Goal: Information Seeking & Learning: Learn about a topic

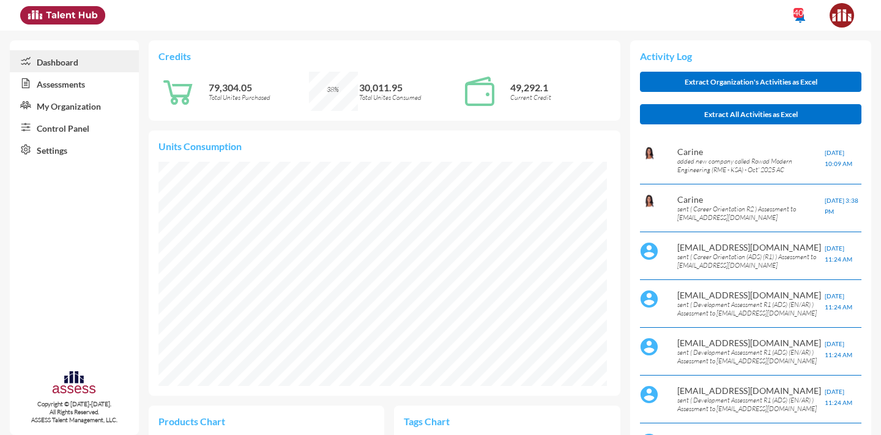
click at [54, 91] on link "Assessments" at bounding box center [74, 83] width 129 height 22
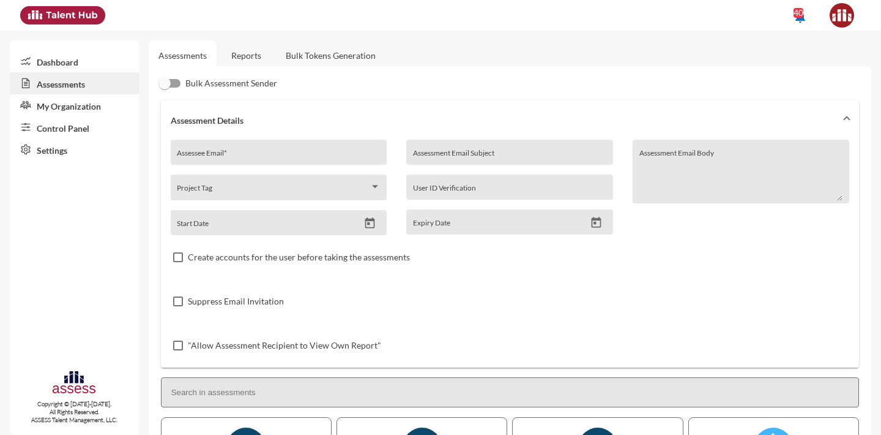
click at [106, 130] on link "Control Panel" at bounding box center [74, 127] width 129 height 22
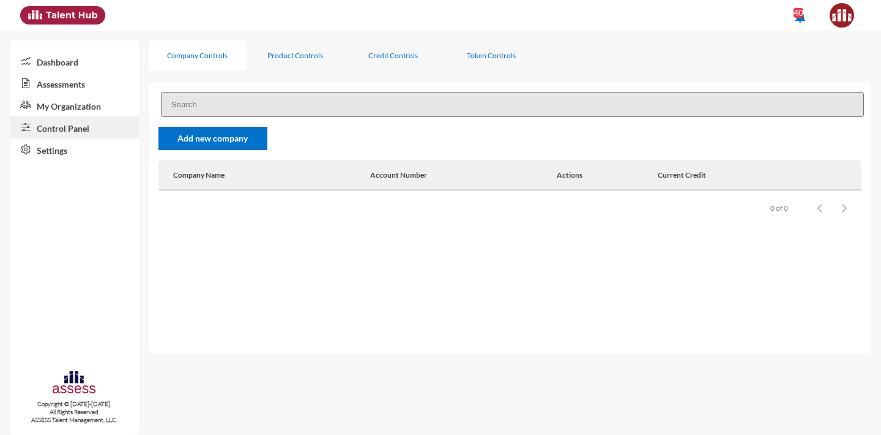
click at [206, 110] on input at bounding box center [512, 104] width 703 height 25
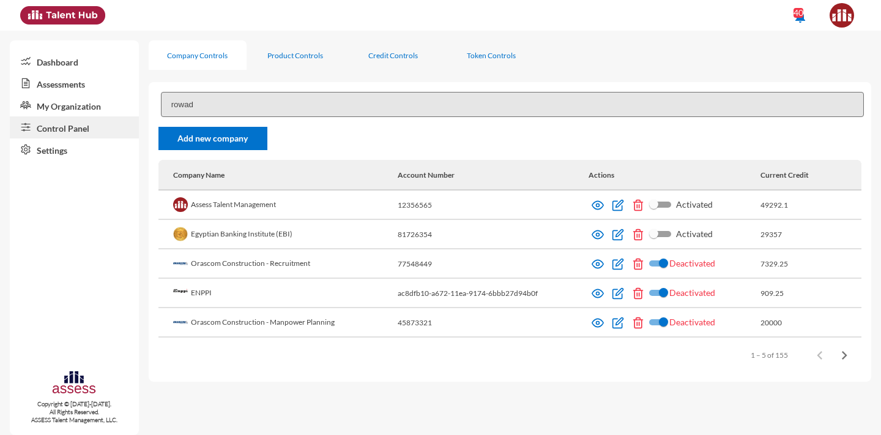
type input "rowad"
click at [272, 53] on div "Product Controls" at bounding box center [295, 55] width 56 height 9
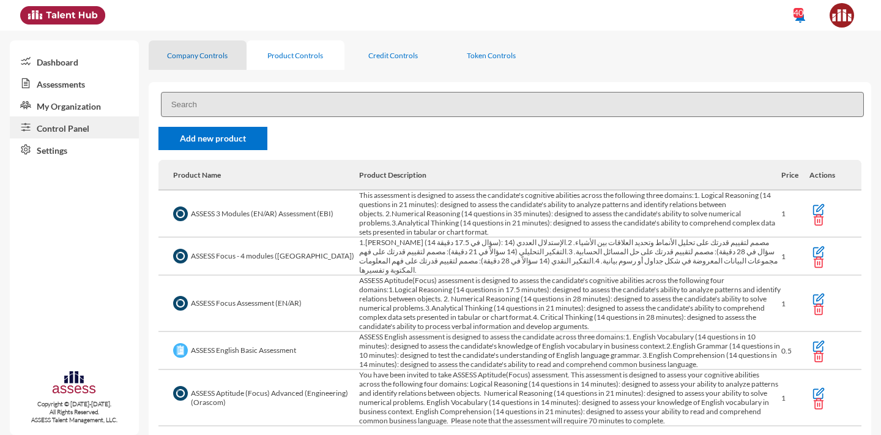
click at [203, 53] on div "Company Controls" at bounding box center [197, 55] width 61 height 9
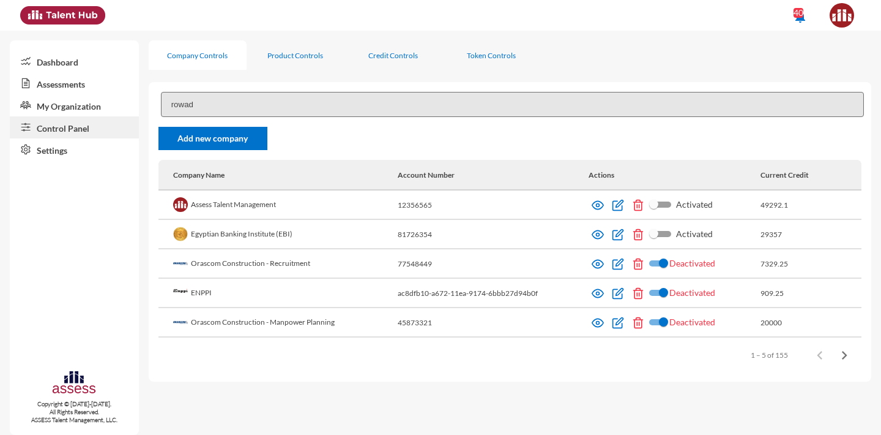
click at [203, 103] on input "rowad" at bounding box center [512, 104] width 703 height 25
type input "o"
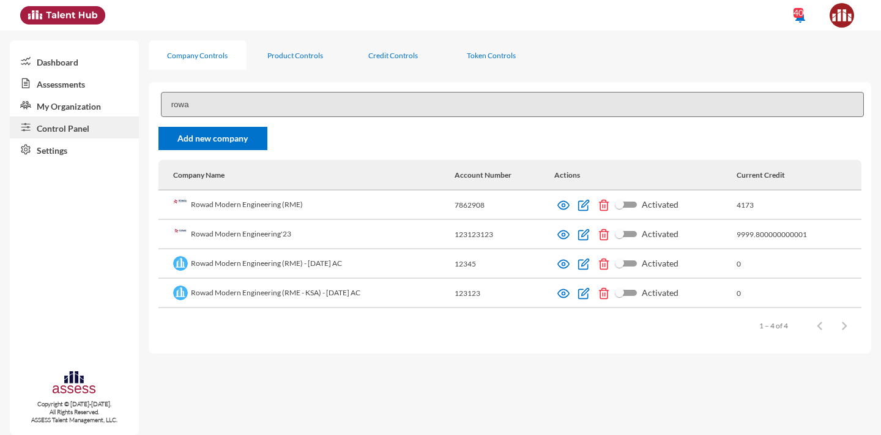
type input "rowad"
click at [570, 295] on img at bounding box center [564, 293] width 12 height 12
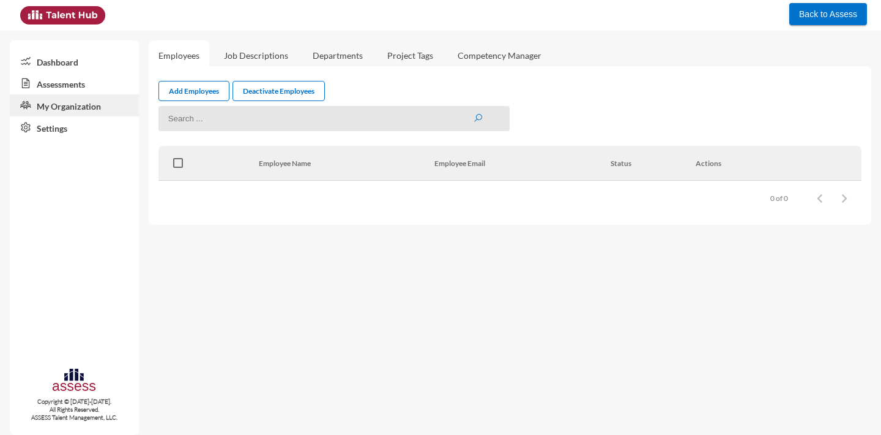
click at [80, 86] on link "Assessments" at bounding box center [74, 83] width 129 height 22
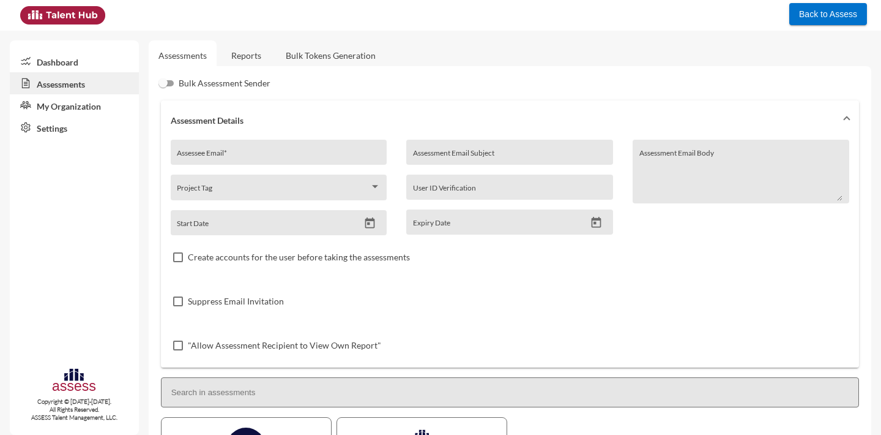
click at [84, 111] on link "My Organization" at bounding box center [74, 105] width 129 height 22
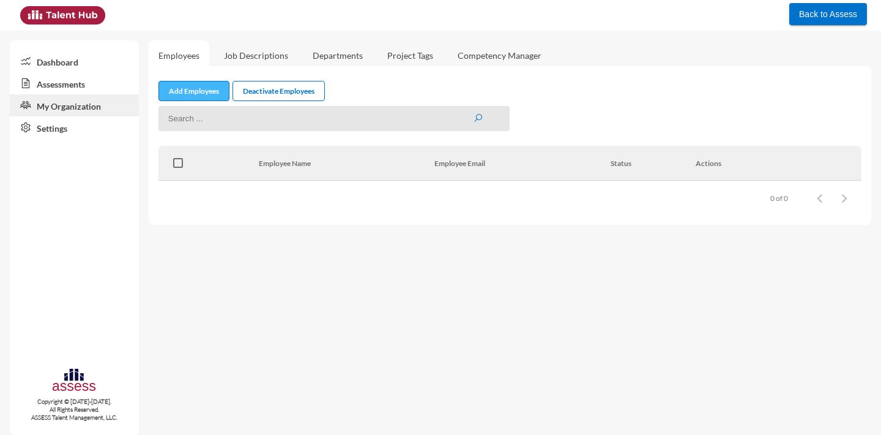
click at [217, 91] on link "Add Employees" at bounding box center [194, 91] width 71 height 20
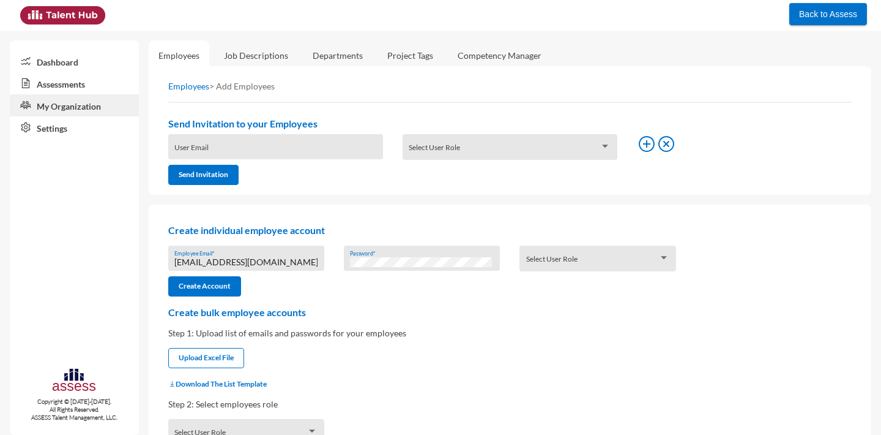
scroll to position [19, 0]
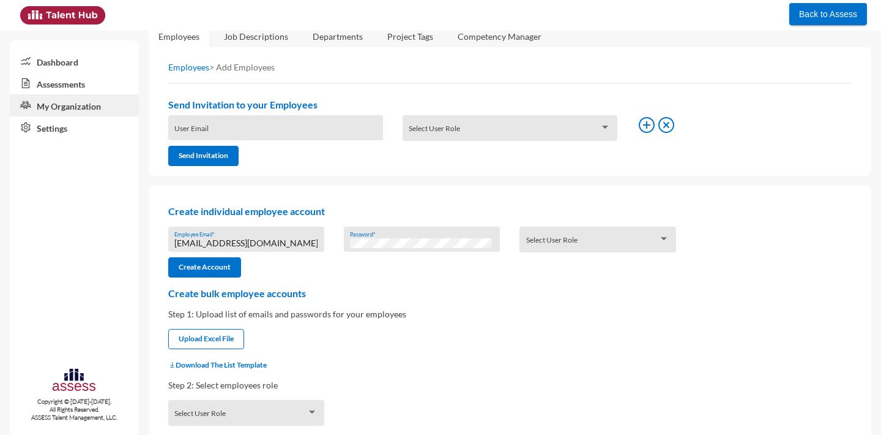
click at [266, 244] on input "[EMAIL_ADDRESS][DOMAIN_NAME]" at bounding box center [245, 243] width 143 height 10
type input "rmes_6020"
click at [568, 244] on span at bounding box center [592, 243] width 132 height 10
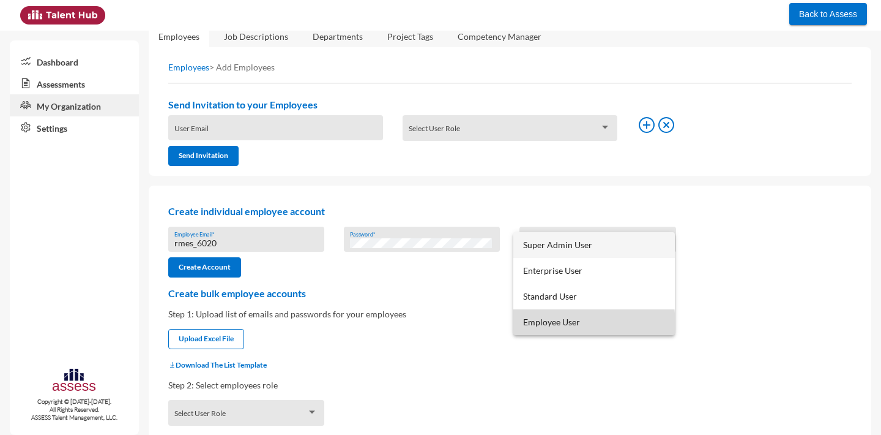
click at [558, 325] on span "Employee User" at bounding box center [594, 322] width 142 height 26
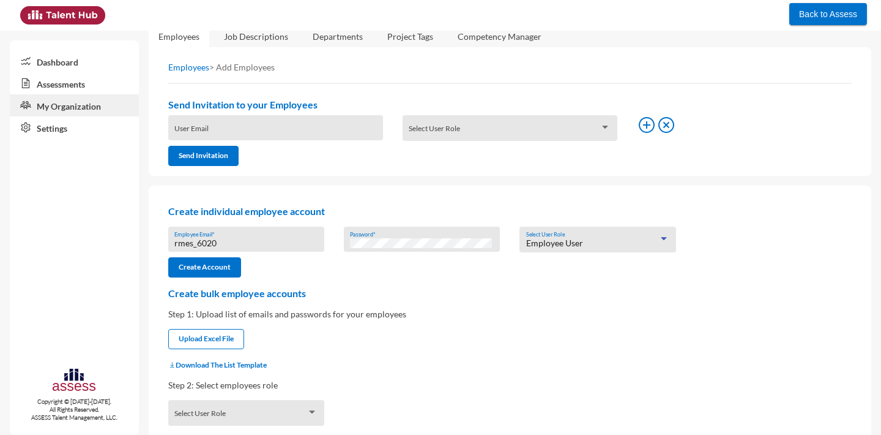
click at [566, 241] on span "Employee User" at bounding box center [554, 242] width 57 height 10
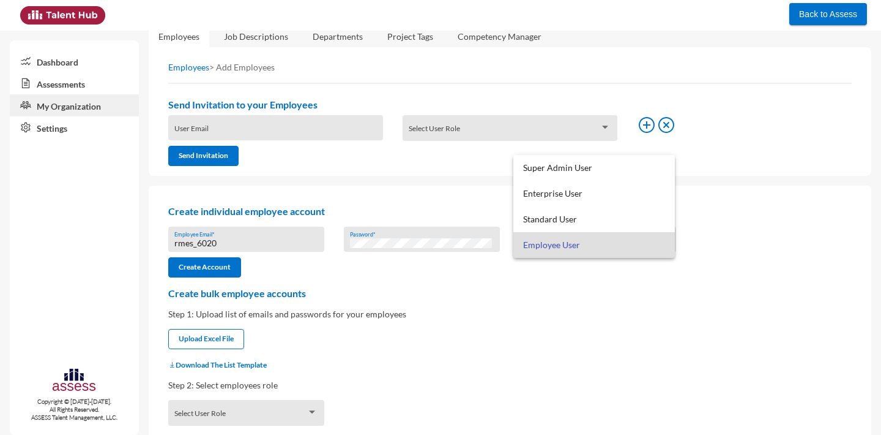
click at [750, 178] on div at bounding box center [440, 217] width 881 height 435
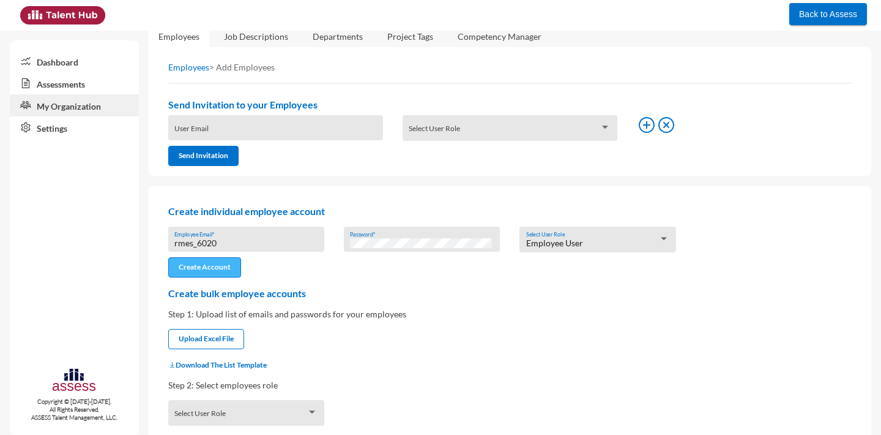
click at [204, 268] on button "Create Account" at bounding box center [204, 267] width 73 height 20
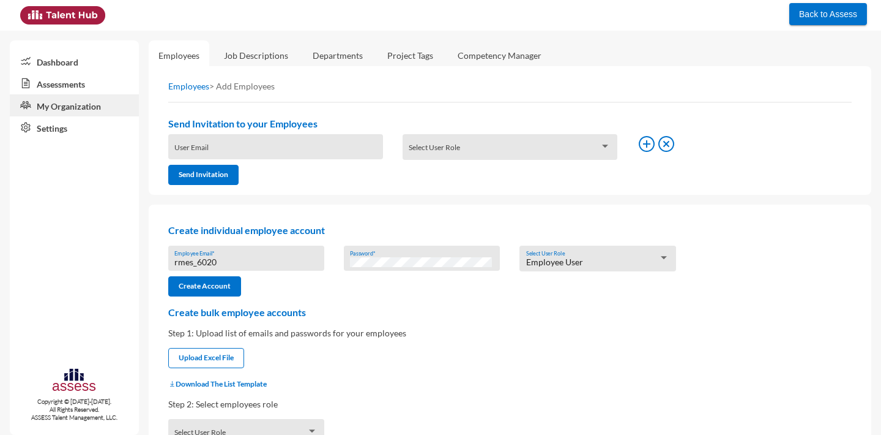
click at [114, 84] on link "Assessments" at bounding box center [74, 83] width 129 height 22
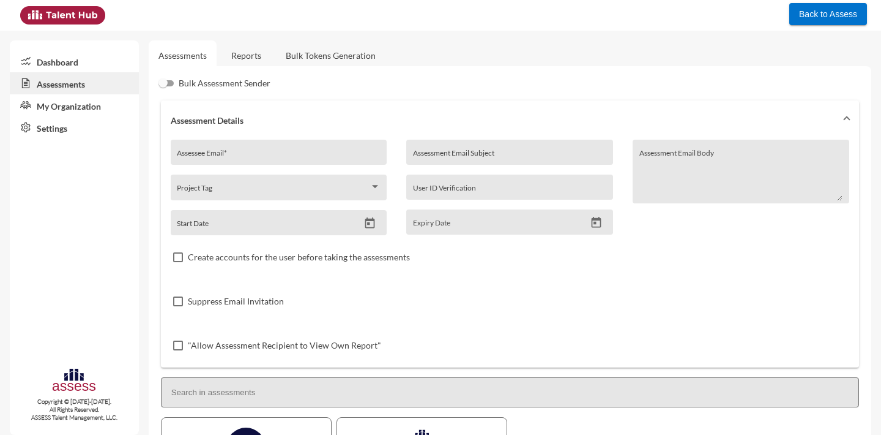
click at [813, 18] on span "Back to Assess" at bounding box center [828, 14] width 58 height 10
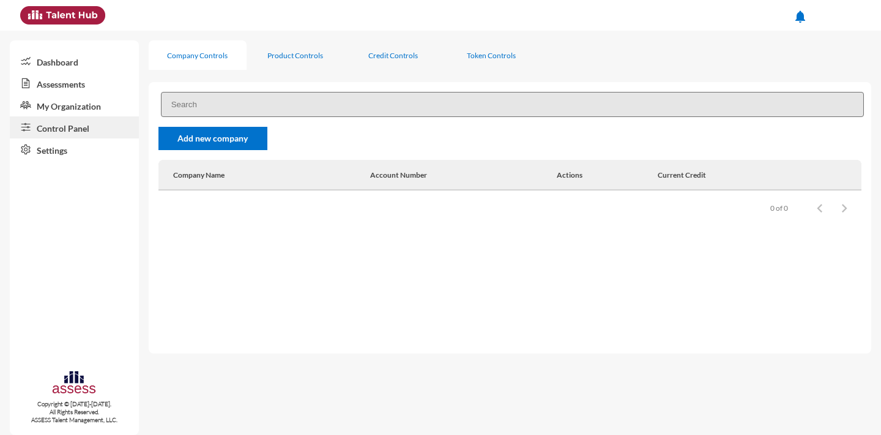
click at [82, 110] on link "My Organization" at bounding box center [74, 105] width 129 height 22
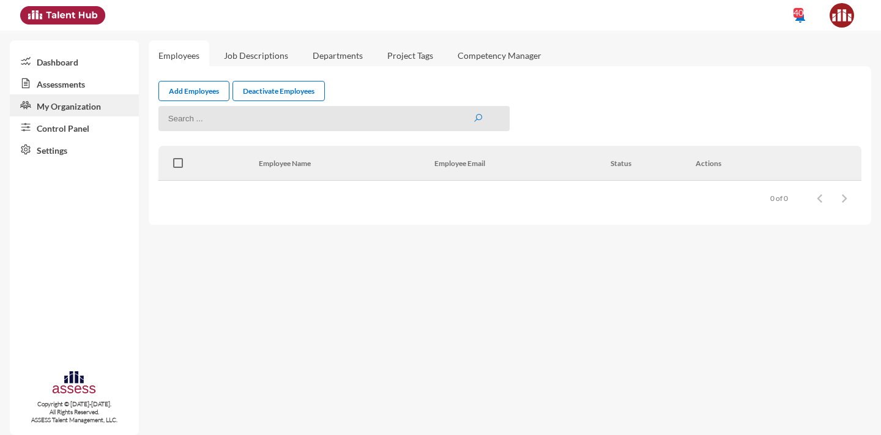
click at [81, 133] on link "Control Panel" at bounding box center [74, 127] width 129 height 22
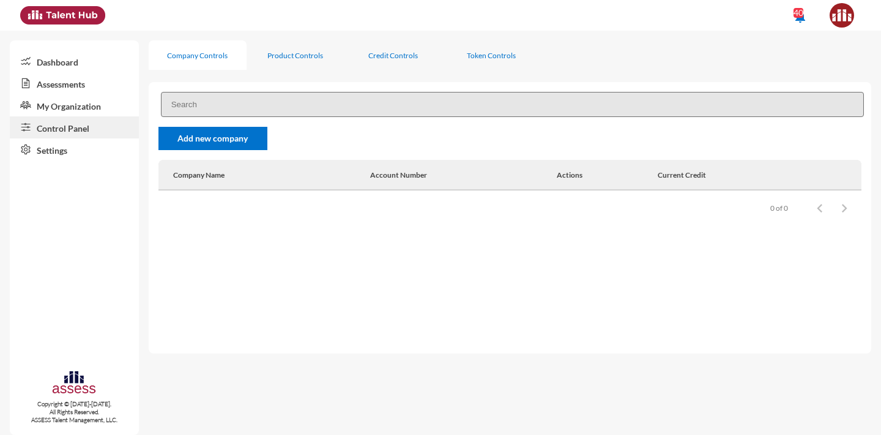
click at [189, 111] on input at bounding box center [512, 104] width 703 height 25
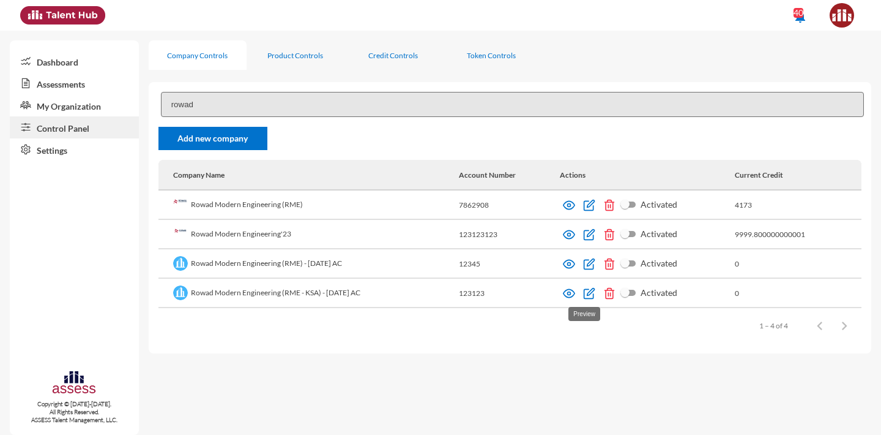
type input "rowad"
click at [575, 294] on img at bounding box center [569, 293] width 12 height 12
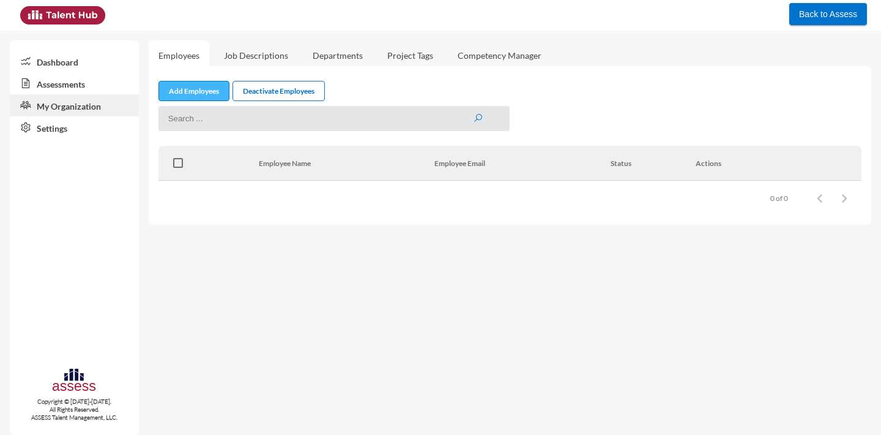
click at [203, 98] on link "Add Employees" at bounding box center [194, 91] width 71 height 20
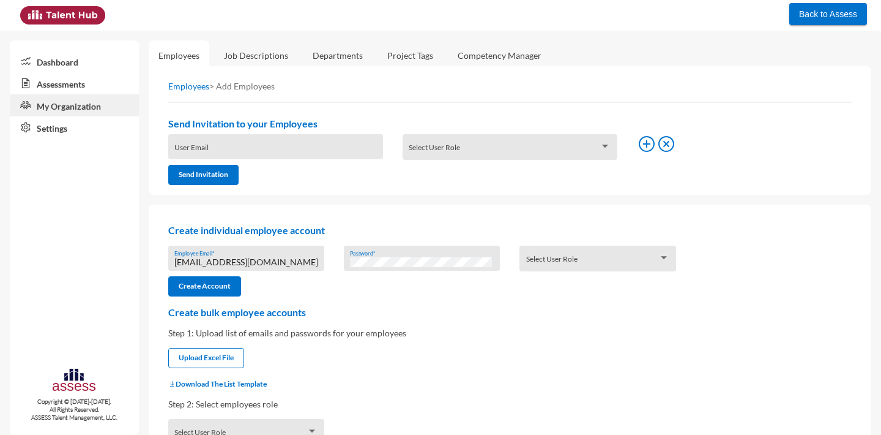
click at [215, 260] on input "[EMAIL_ADDRESS][DOMAIN_NAME]" at bounding box center [245, 262] width 143 height 10
paste input "RMES_6020"
type input "RMES_6020"
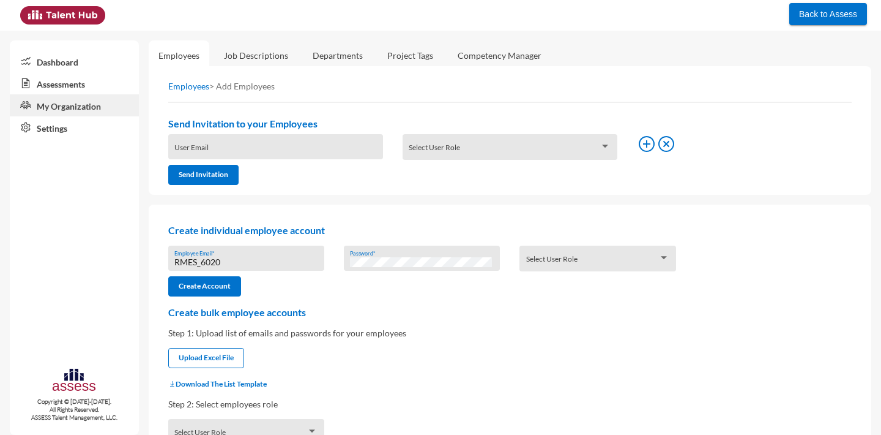
click at [646, 254] on div "Select User Role" at bounding box center [597, 261] width 143 height 19
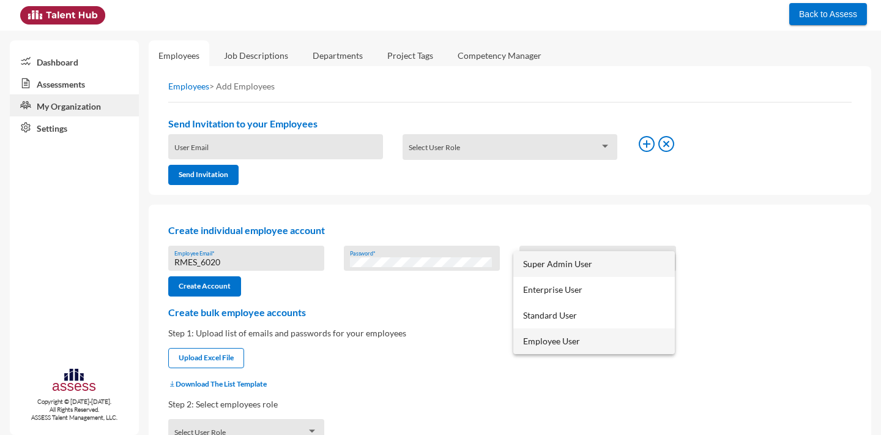
click at [592, 337] on span "Employee User" at bounding box center [594, 341] width 142 height 26
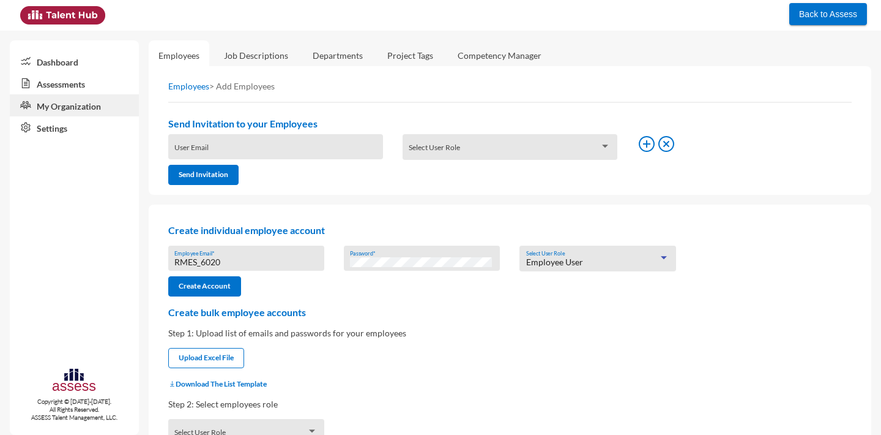
click at [404, 269] on div "Password *" at bounding box center [421, 261] width 143 height 18
click at [201, 287] on button "Create Account" at bounding box center [204, 286] width 73 height 20
click at [554, 255] on div "Employee User Select User Role" at bounding box center [597, 261] width 143 height 19
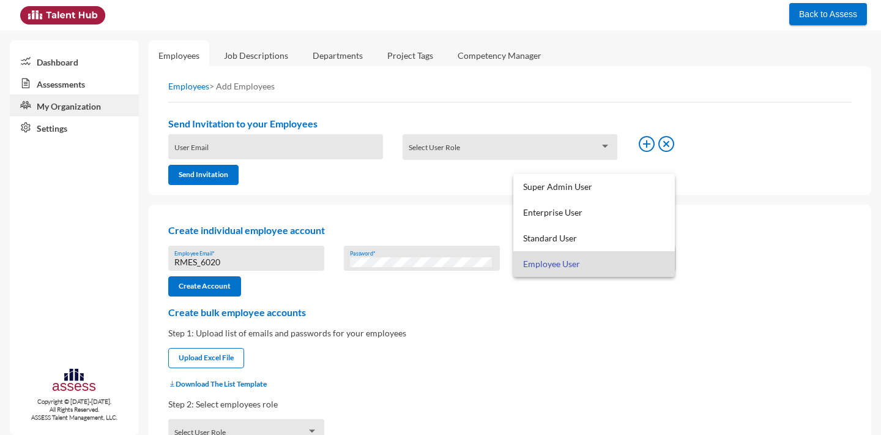
click at [423, 214] on div at bounding box center [440, 217] width 881 height 435
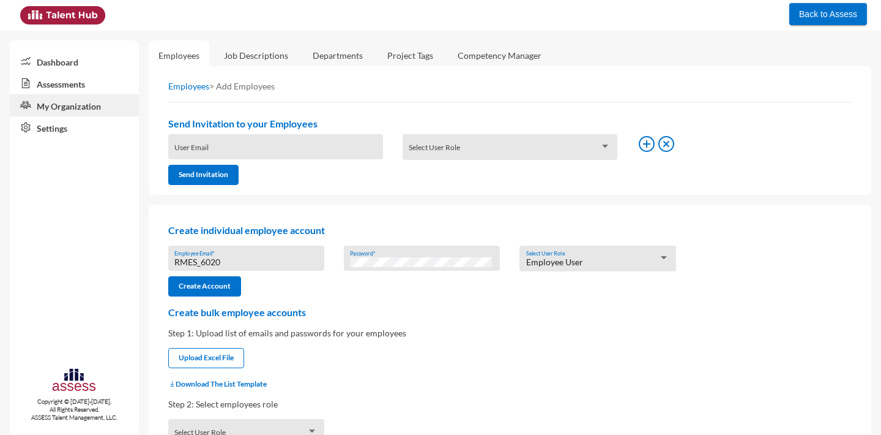
click at [195, 261] on input "RMES_6020" at bounding box center [245, 262] width 143 height 10
click at [261, 46] on link "Job Descriptions" at bounding box center [256, 55] width 84 height 30
click at [252, 52] on link "Job Descriptions" at bounding box center [256, 55] width 84 height 30
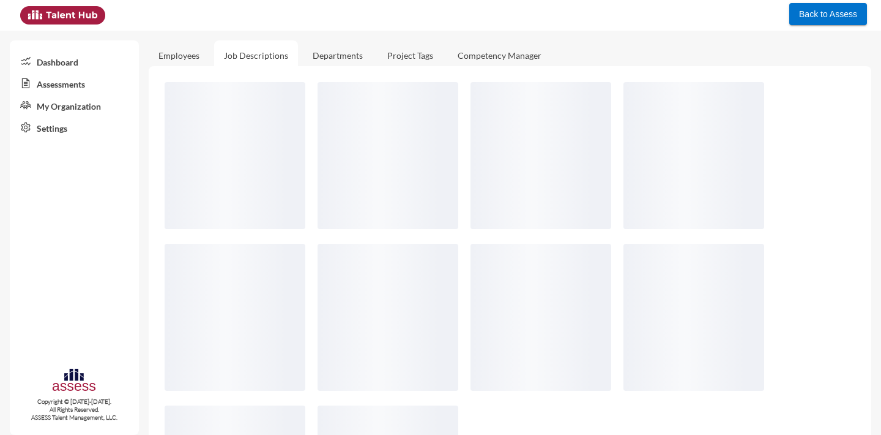
click at [174, 54] on link "Employees" at bounding box center [179, 55] width 61 height 30
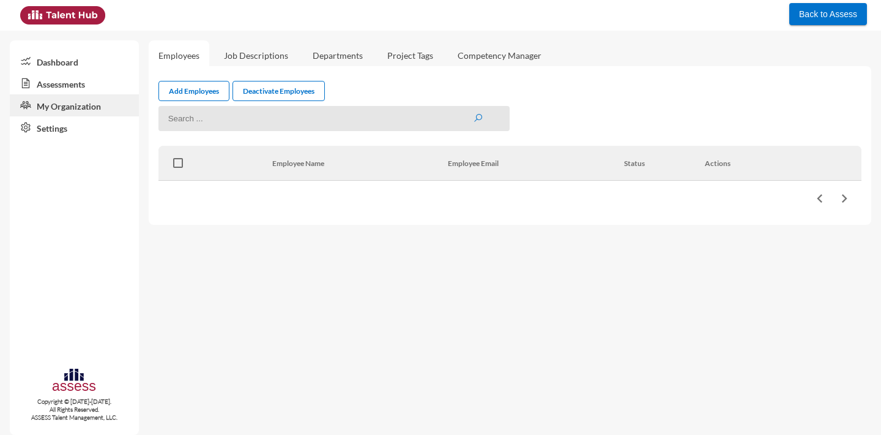
click at [94, 83] on link "Assessments" at bounding box center [74, 83] width 129 height 22
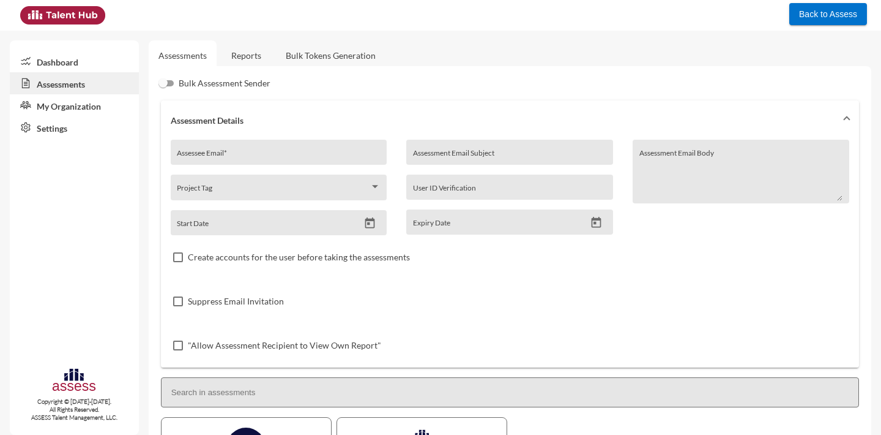
click at [250, 65] on link "Reports" at bounding box center [247, 55] width 50 height 30
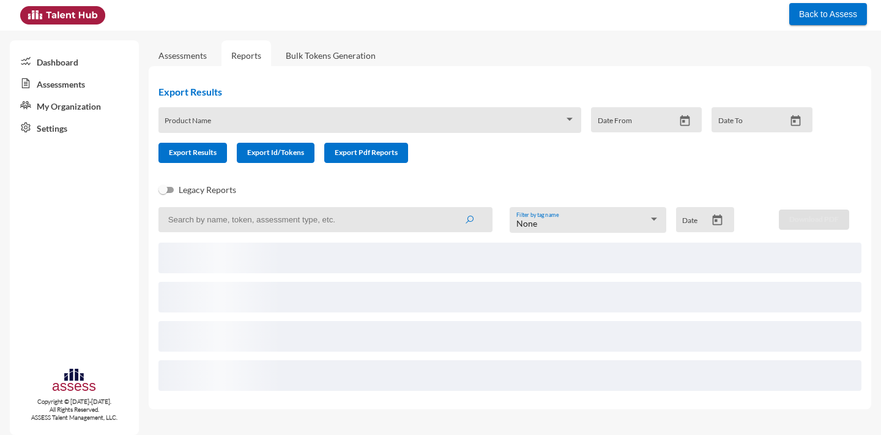
click at [296, 62] on link "Bulk Tokens Generation" at bounding box center [331, 55] width 110 height 30
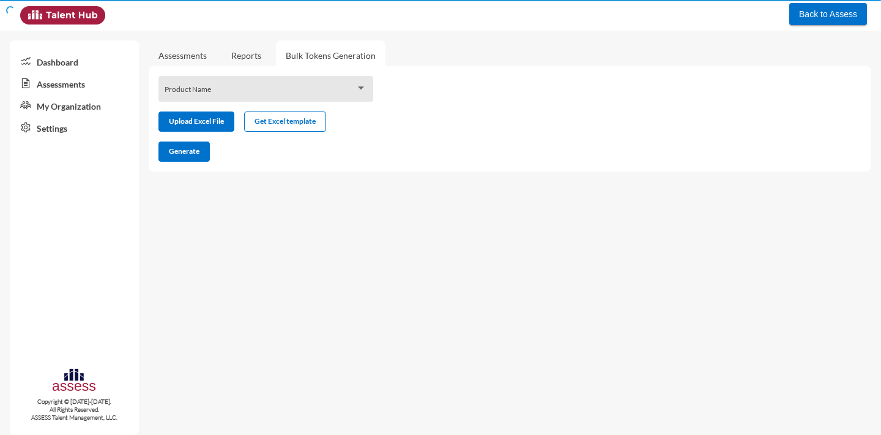
click at [65, 90] on link "Assessments" at bounding box center [74, 83] width 129 height 22
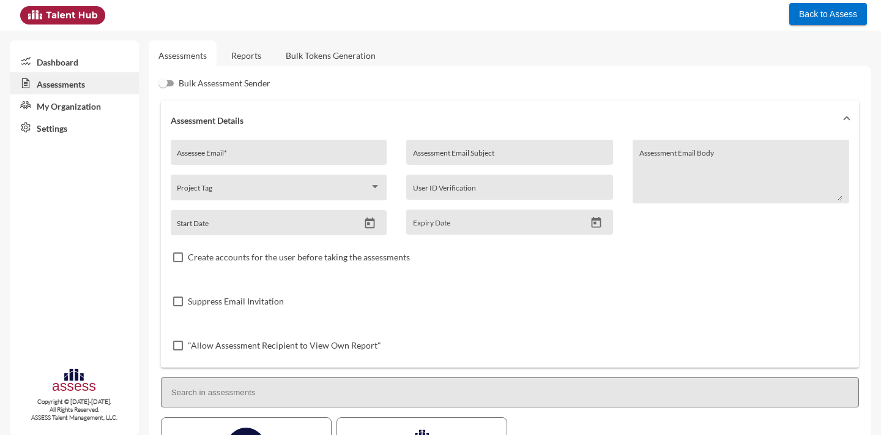
click at [242, 52] on link "Reports" at bounding box center [247, 55] width 50 height 30
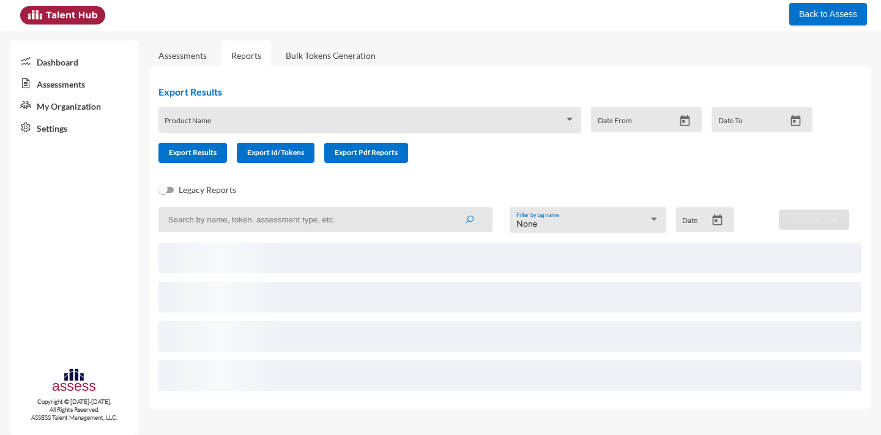
click at [89, 110] on link "My Organization" at bounding box center [74, 105] width 129 height 22
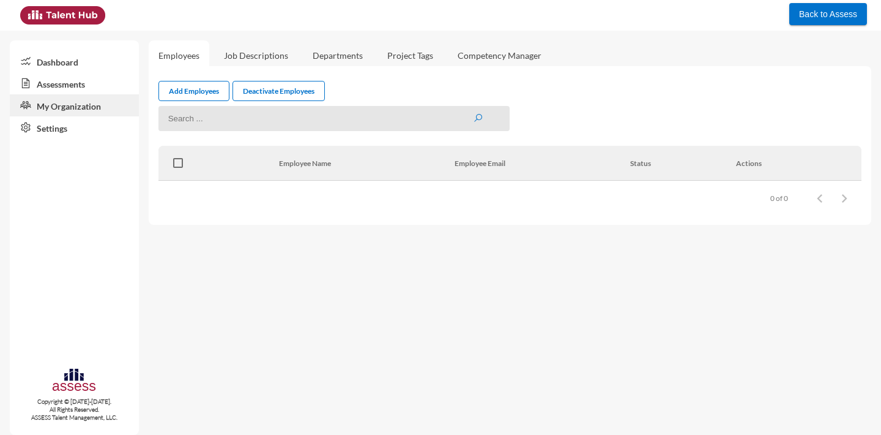
click at [216, 119] on input at bounding box center [335, 118] width 352 height 25
paste input "RMES_6020"
type input "RMES_6020"
click at [473, 113] on button "submit" at bounding box center [478, 118] width 10 height 10
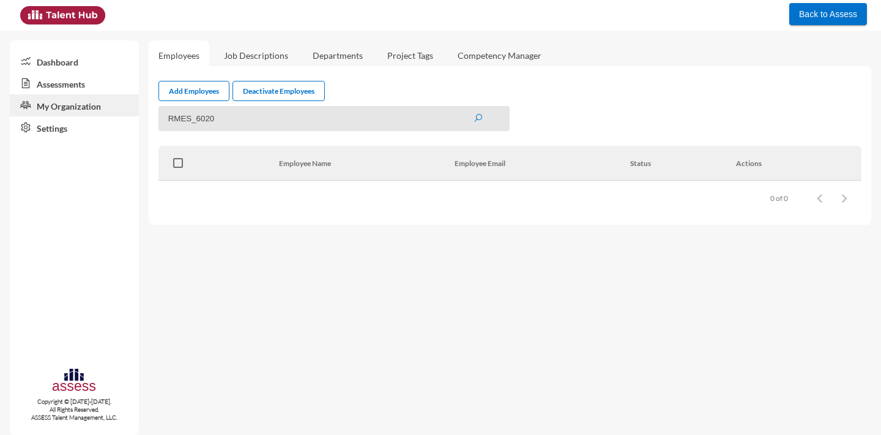
click at [473, 113] on button "submit" at bounding box center [478, 118] width 10 height 10
click at [487, 120] on input "RMES_6020" at bounding box center [335, 118] width 352 height 25
click at [481, 121] on icon "submit" at bounding box center [478, 118] width 10 height 10
click at [468, 121] on input "RMES_6020" at bounding box center [335, 118] width 352 height 25
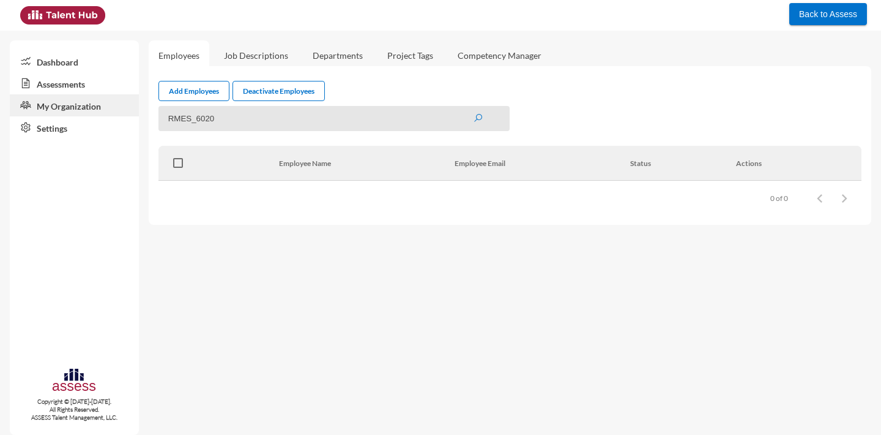
click at [468, 121] on input "RMES_6020" at bounding box center [335, 118] width 352 height 25
click at [82, 95] on link "My Organization" at bounding box center [74, 105] width 129 height 22
click at [824, 14] on span "Back to Assess" at bounding box center [828, 14] width 58 height 10
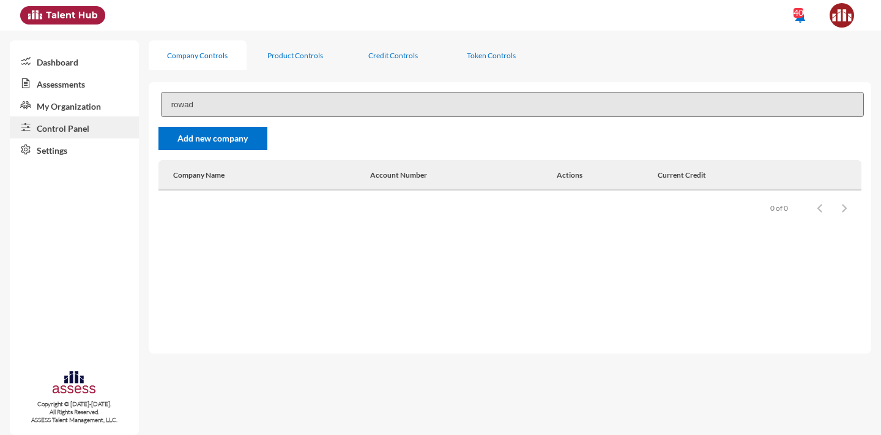
type input "rowad"
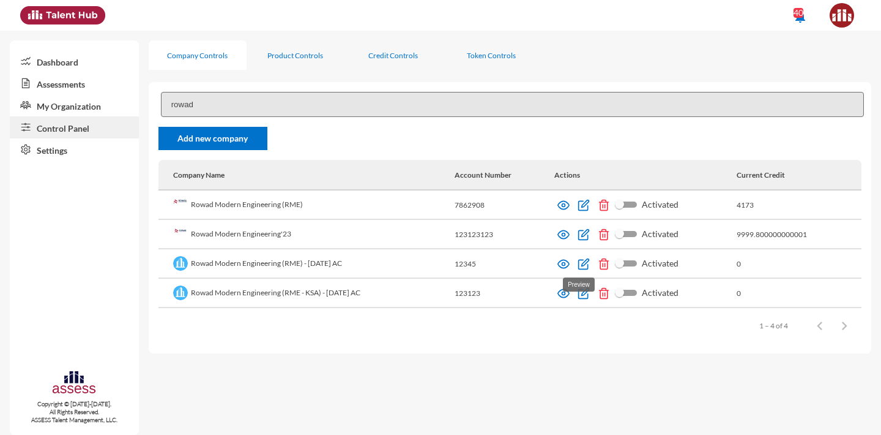
click at [570, 268] on img at bounding box center [564, 264] width 12 height 12
click at [73, 78] on link "Assessments" at bounding box center [74, 83] width 129 height 22
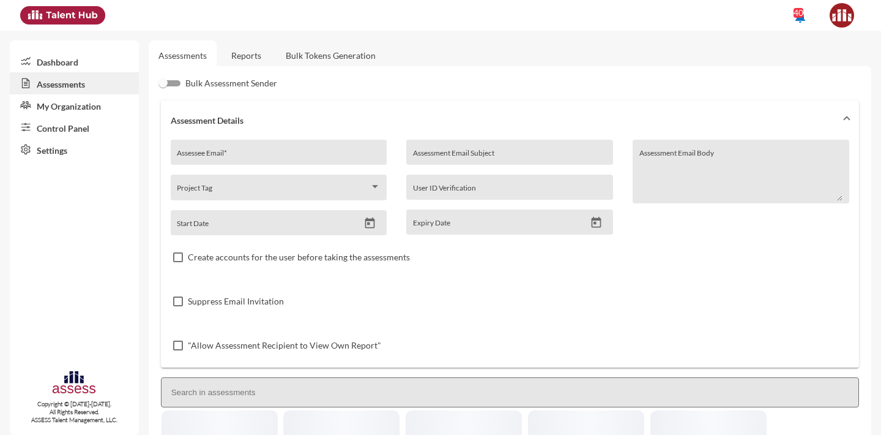
click at [218, 157] on input "Assessee Email *" at bounding box center [279, 157] width 204 height 10
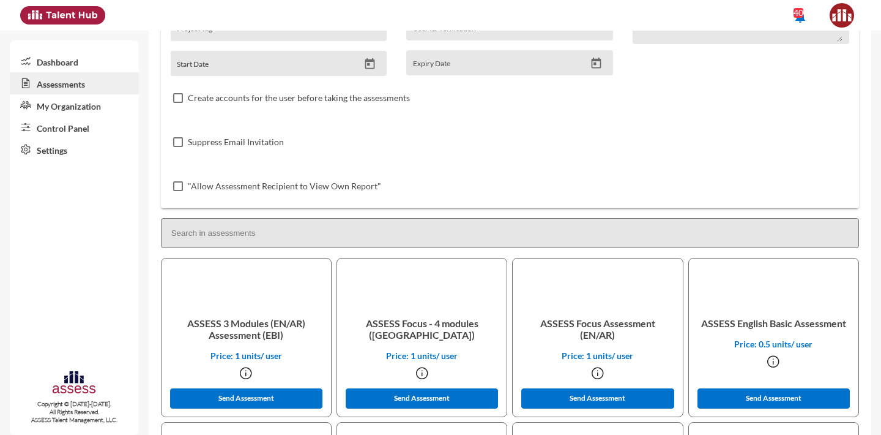
scroll to position [162, 0]
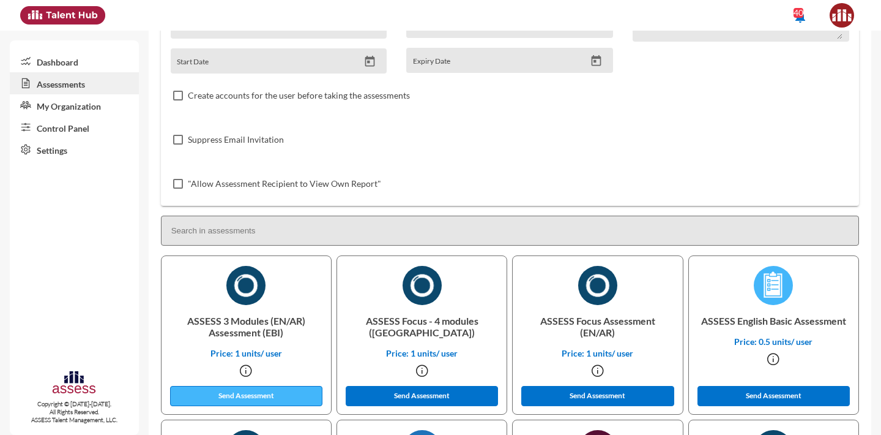
type input "[EMAIL_ADDRESS][DOMAIN_NAME]"
click at [252, 399] on button "Send Assessment" at bounding box center [246, 396] width 153 height 20
click at [80, 130] on link "Control Panel" at bounding box center [74, 127] width 129 height 22
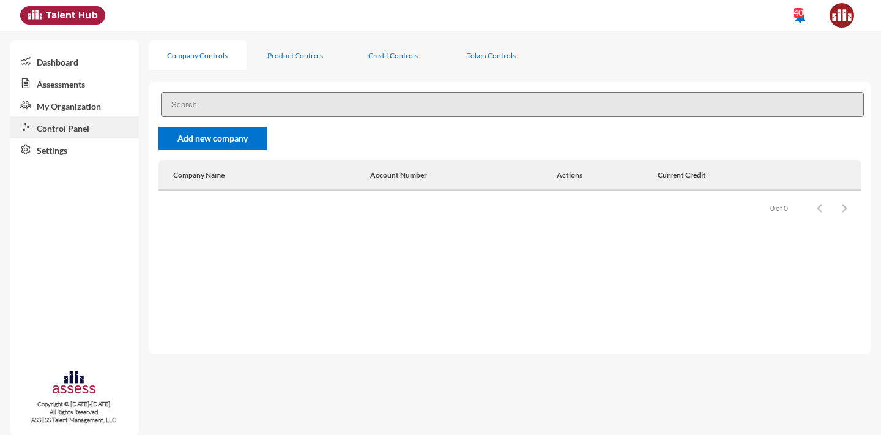
click at [215, 110] on input at bounding box center [512, 104] width 703 height 25
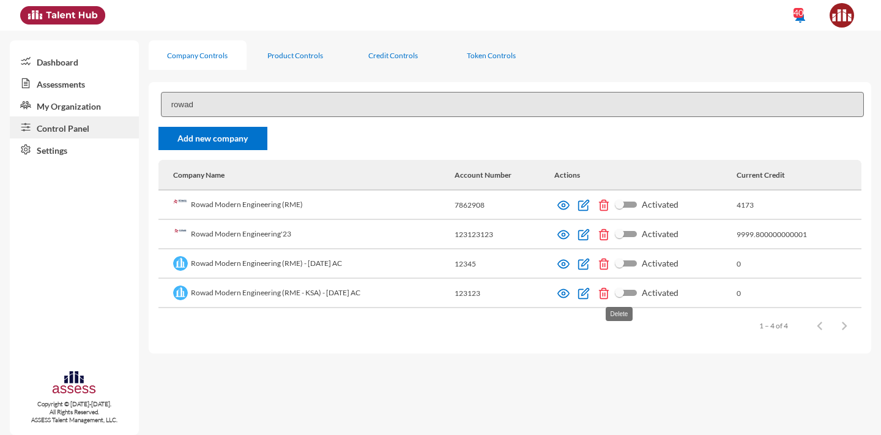
type input "rowad"
click at [610, 294] on img at bounding box center [604, 293] width 12 height 12
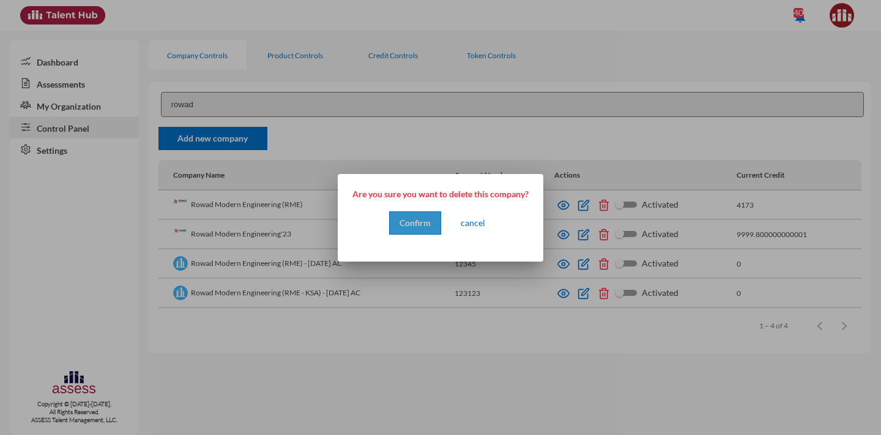
click at [424, 226] on span "Confirm" at bounding box center [415, 222] width 31 height 10
click at [469, 228] on button "cancel" at bounding box center [473, 223] width 39 height 22
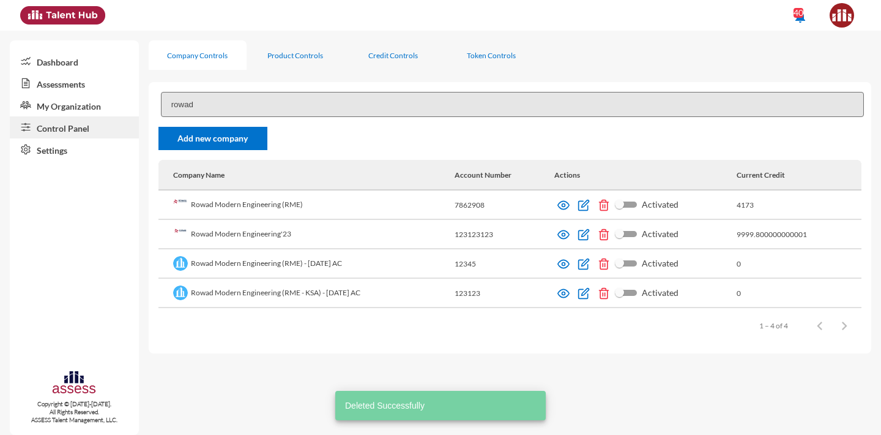
click at [339, 293] on td "Rowad Modern Engineering (RME - KSA) - [DATE] AC" at bounding box center [307, 292] width 296 height 29
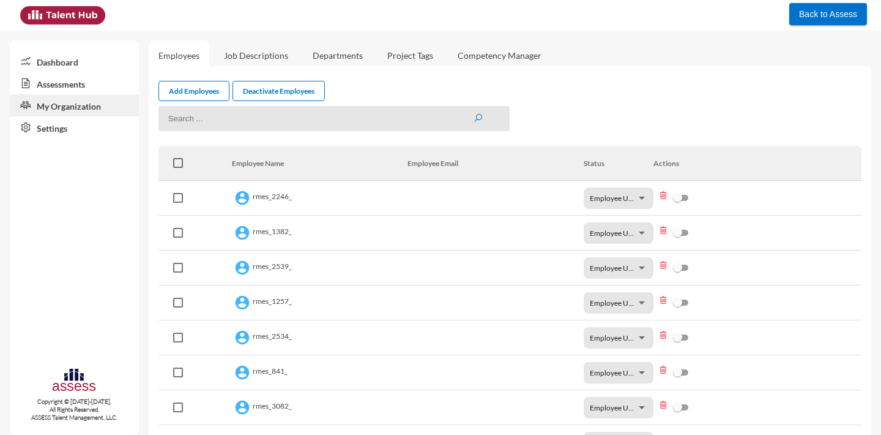
click at [220, 123] on input at bounding box center [335, 118] width 352 height 25
paste input "RMES_6020"
type input "RMES_6020"
click at [473, 113] on button "submit" at bounding box center [478, 118] width 10 height 10
click at [479, 125] on input "RMES_6020" at bounding box center [335, 118] width 352 height 25
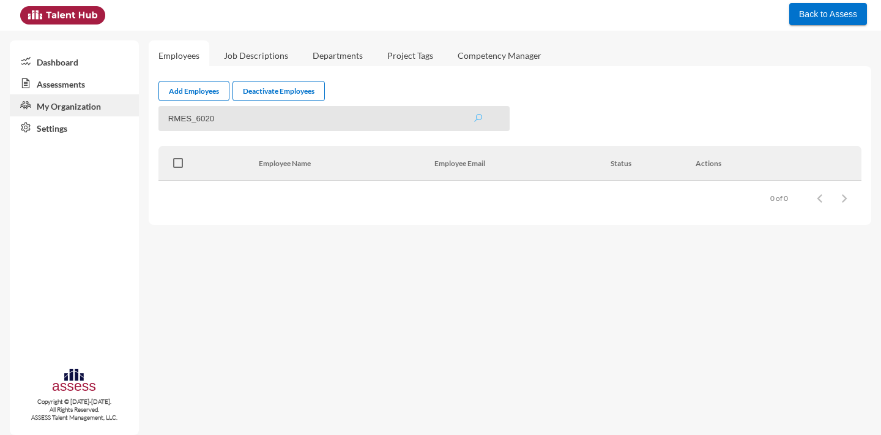
click at [476, 121] on icon "submit" at bounding box center [478, 118] width 10 height 10
click at [70, 85] on link "Assessments" at bounding box center [74, 83] width 129 height 22
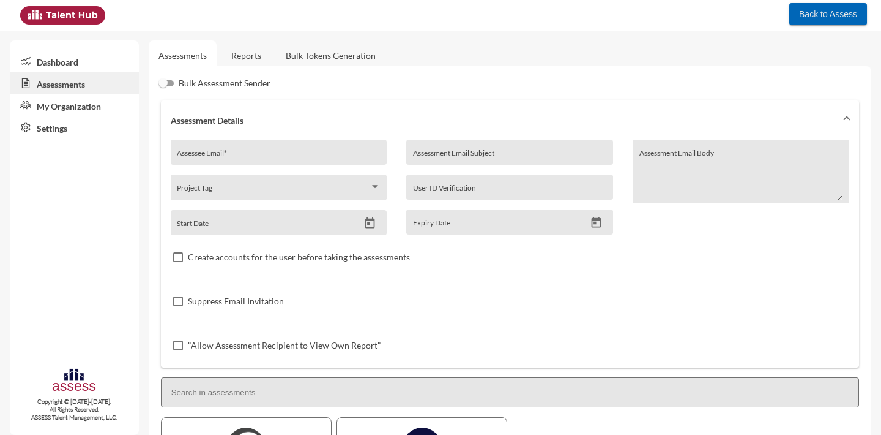
click at [832, 19] on button "Back to Assess" at bounding box center [829, 14] width 78 height 22
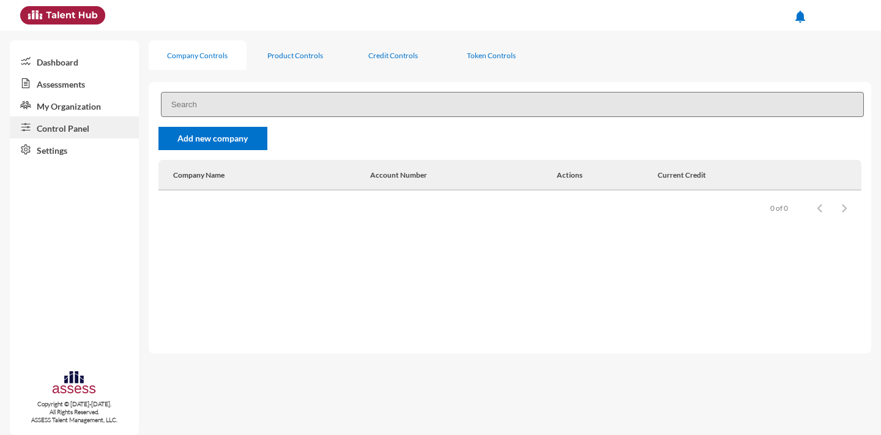
click at [217, 106] on input at bounding box center [512, 104] width 703 height 25
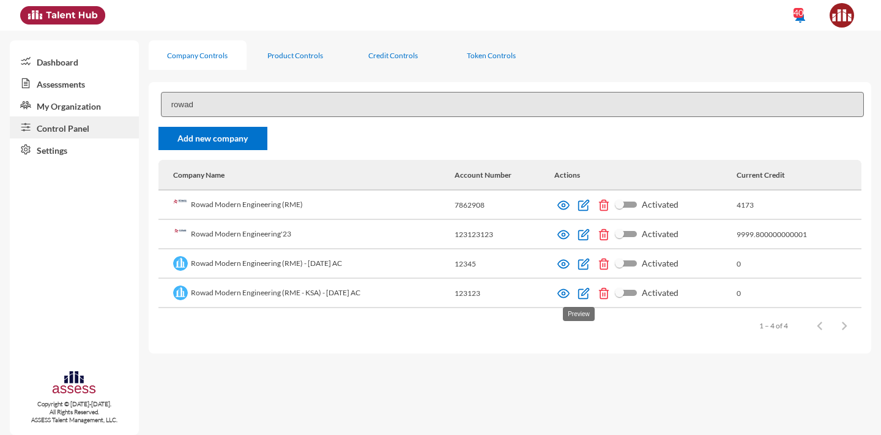
type input "rowad"
click at [570, 291] on img at bounding box center [564, 293] width 12 height 12
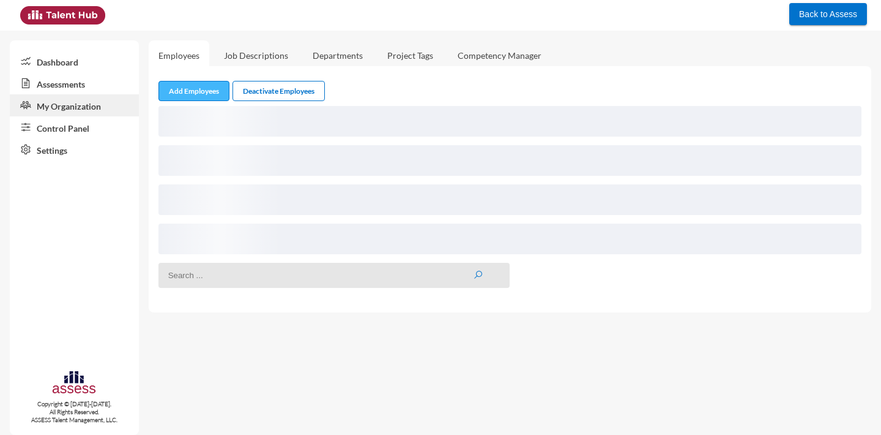
click at [171, 99] on link "Add Employees" at bounding box center [194, 91] width 71 height 20
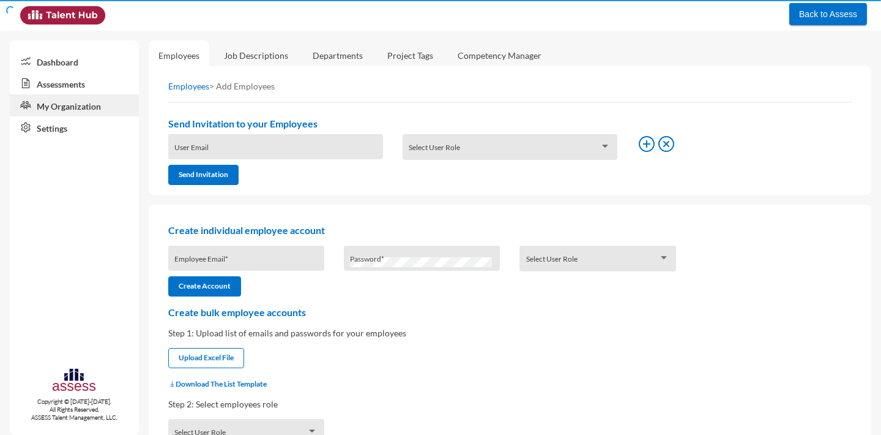
type input "[EMAIL_ADDRESS][DOMAIN_NAME]"
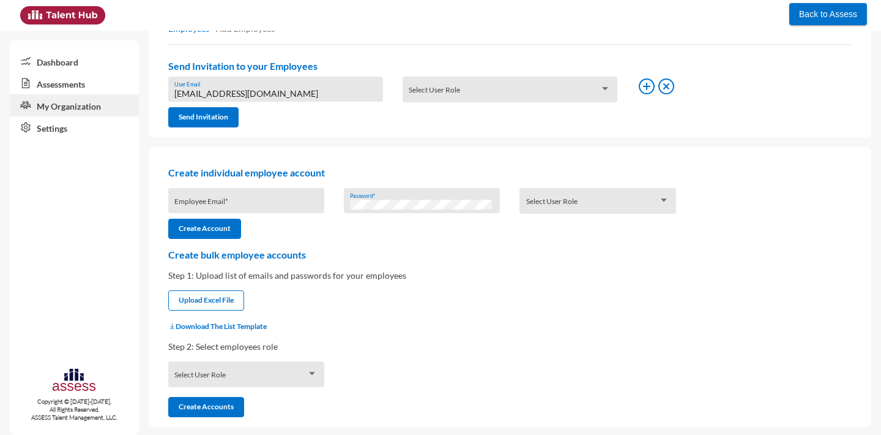
scroll to position [62, 0]
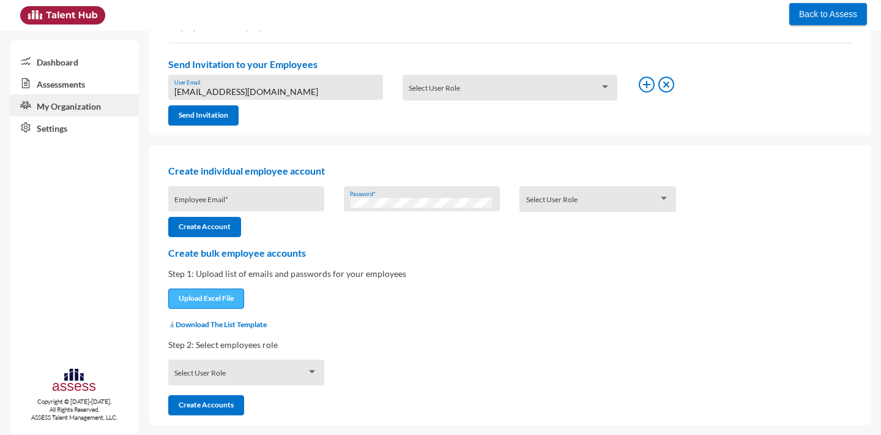
click at [214, 305] on input "file" at bounding box center [206, 299] width 75 height 13
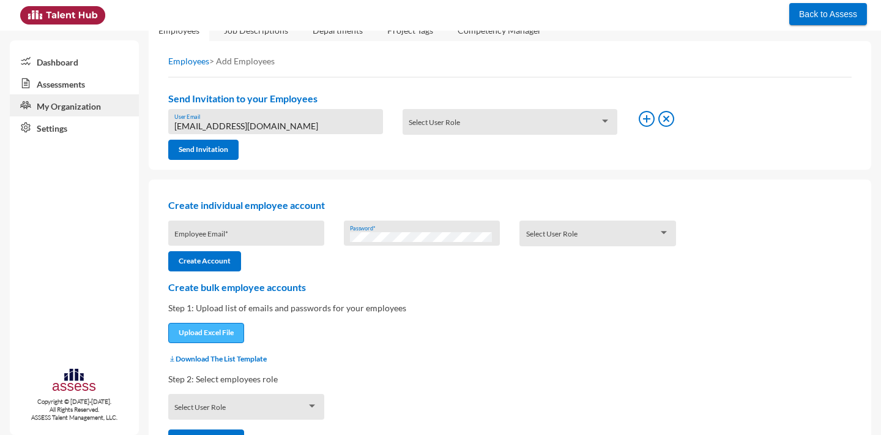
scroll to position [26, 0]
click at [226, 288] on p "Create bulk employee accounts" at bounding box center [510, 286] width 684 height 12
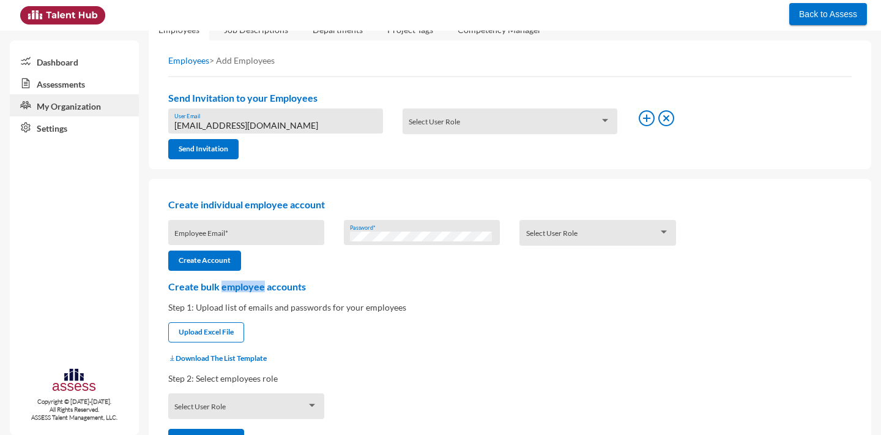
click at [226, 288] on p "Create bulk employee accounts" at bounding box center [510, 286] width 684 height 12
click at [219, 355] on div "Download The List Template" at bounding box center [510, 357] width 703 height 11
click at [217, 360] on button "Download The List Template" at bounding box center [217, 357] width 99 height 9
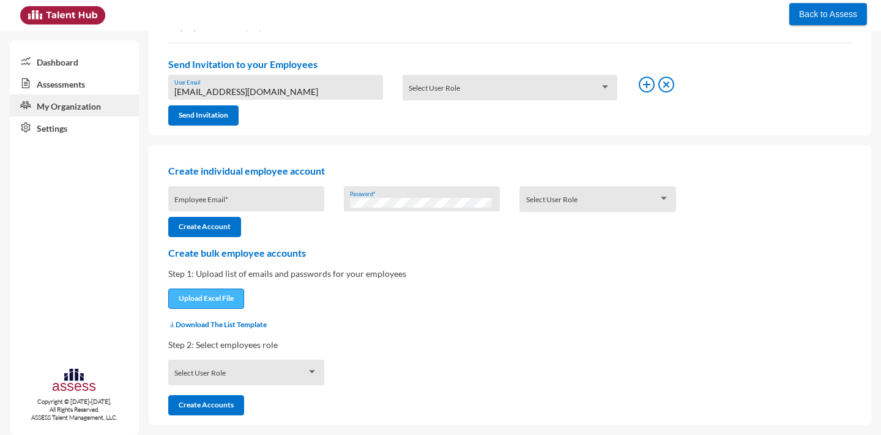
click at [200, 300] on input "file" at bounding box center [206, 299] width 75 height 13
type input "C:\fakepath\UserListTemplate.xlsx"
click at [225, 376] on span at bounding box center [240, 376] width 132 height 10
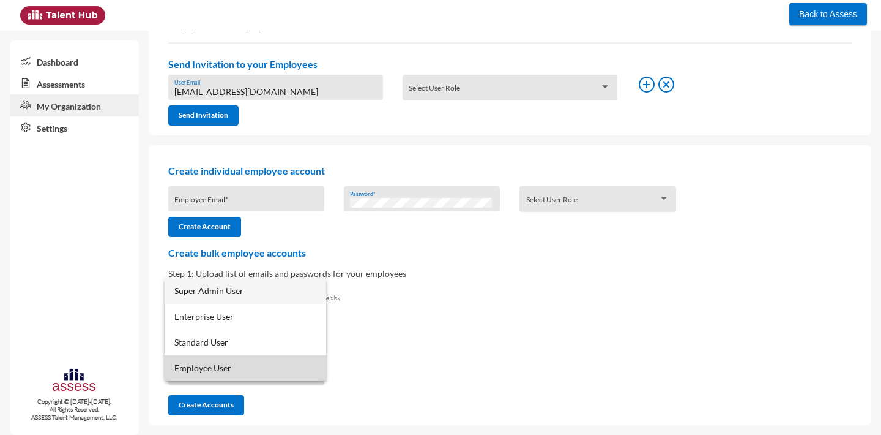
click at [227, 365] on span "Employee User" at bounding box center [245, 368] width 142 height 26
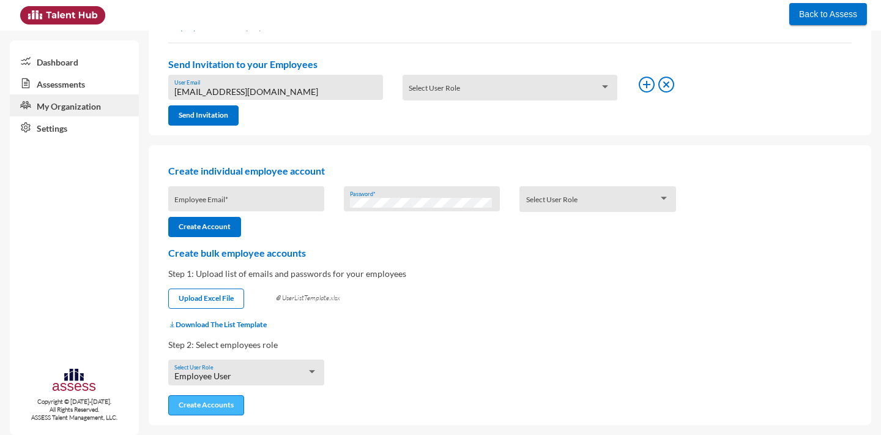
click at [216, 406] on button "Create Accounts" at bounding box center [206, 405] width 76 height 20
click at [230, 401] on button "Create Accounts" at bounding box center [206, 405] width 76 height 20
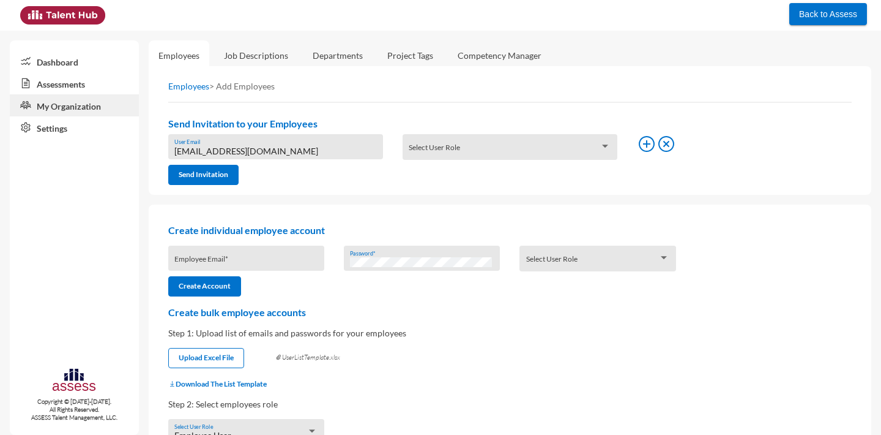
click at [823, 12] on span "Back to Assess" at bounding box center [828, 14] width 58 height 10
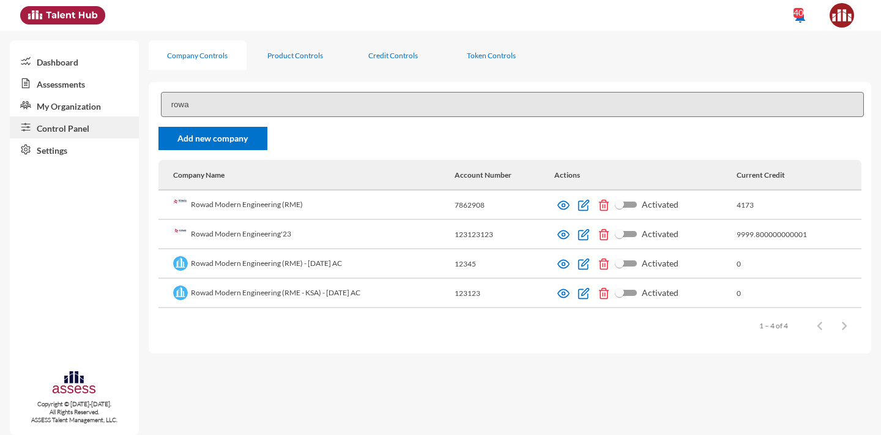
type input "rowa"
click at [570, 266] on img at bounding box center [564, 264] width 12 height 12
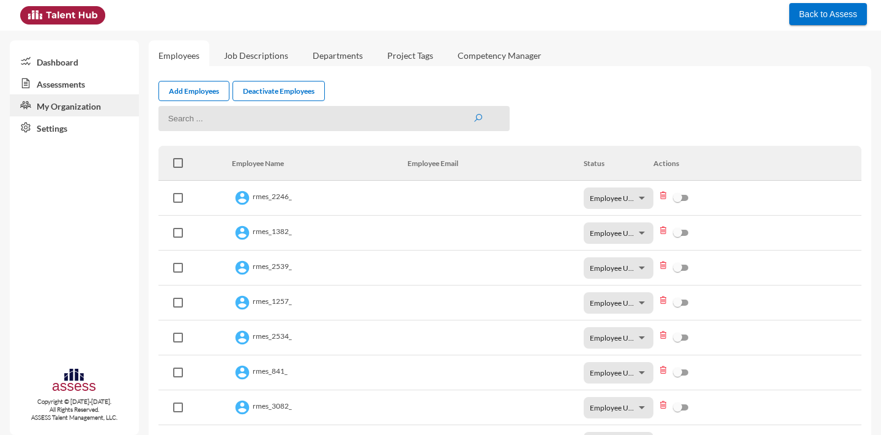
click at [222, 125] on input at bounding box center [335, 118] width 352 height 25
paste input "RMES_6020 85645460 RMES_858 85609936"
drag, startPoint x: 261, startPoint y: 118, endPoint x: 85, endPoint y: 119, distance: 175.7
click at [85, 119] on mat-sidenav-container "Dashboard Assessments My Organization Settings Copyright © [DATE]-[DATE]. All R…" at bounding box center [440, 233] width 881 height 404
drag, startPoint x: 265, startPoint y: 127, endPoint x: 216, endPoint y: 119, distance: 49.6
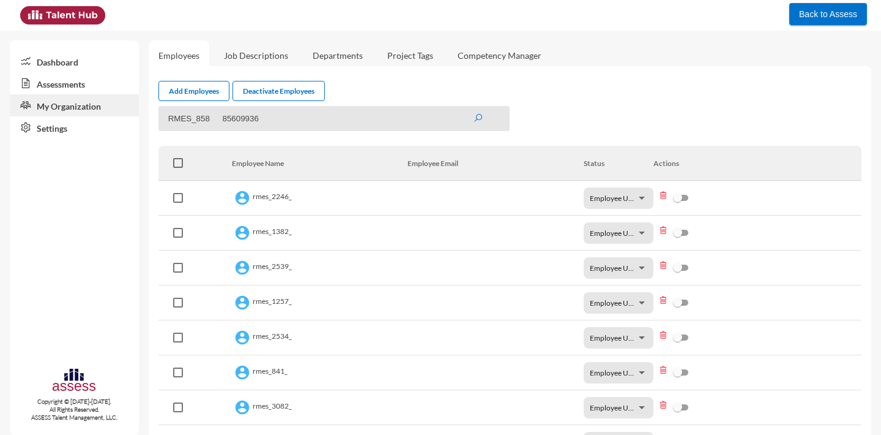
click at [216, 121] on input "RMES_858 85609936" at bounding box center [335, 118] width 352 height 25
type input "RMES_858"
click at [473, 113] on button "submit" at bounding box center [478, 118] width 10 height 10
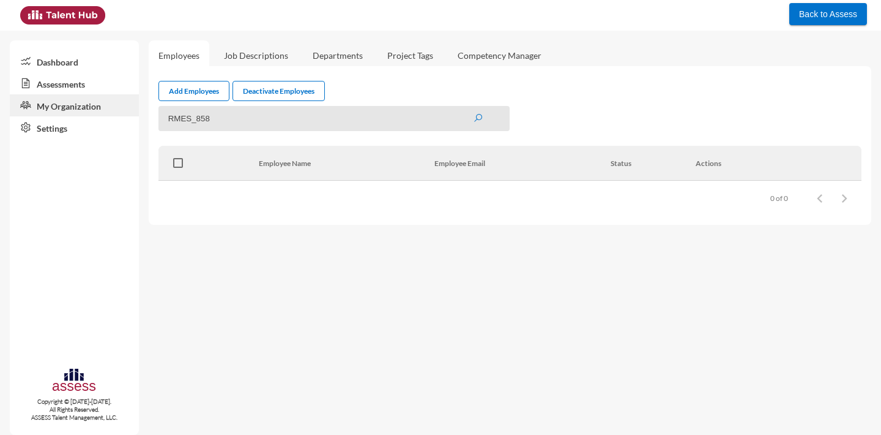
click at [813, 6] on button "Back to Assess" at bounding box center [829, 14] width 78 height 22
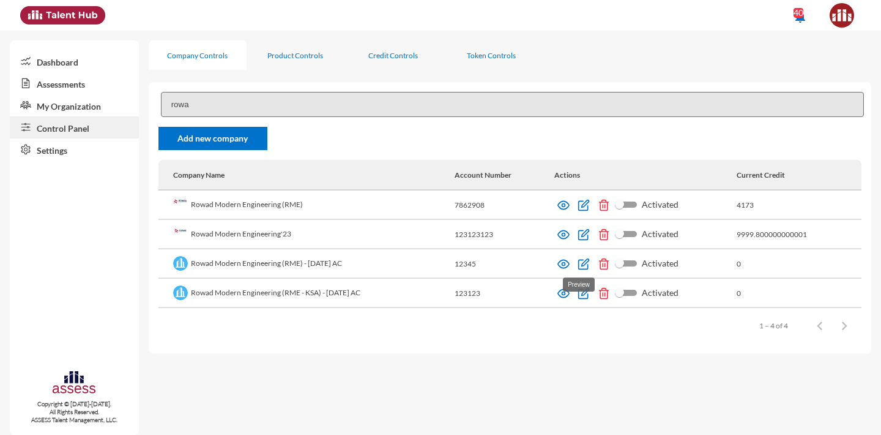
type input "rowa"
click at [570, 265] on img at bounding box center [564, 264] width 12 height 12
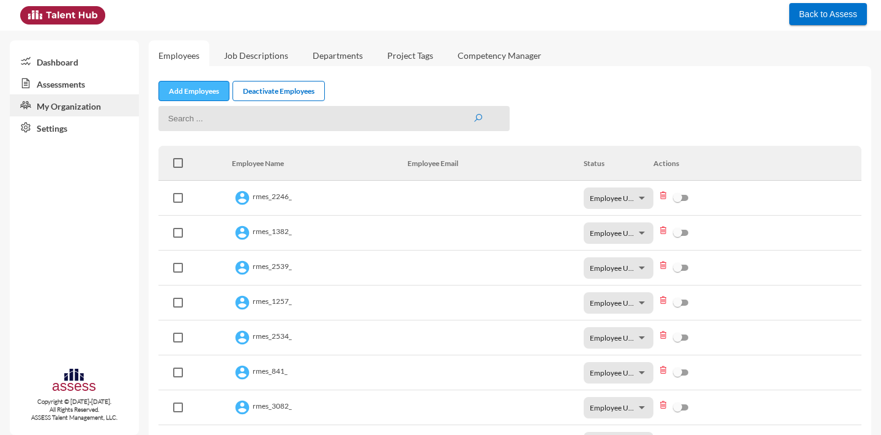
click at [205, 100] on link "Add Employees" at bounding box center [194, 91] width 71 height 20
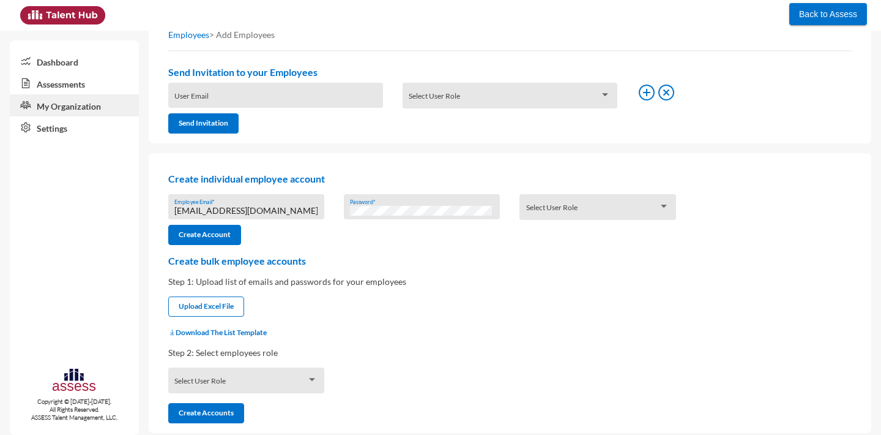
scroll to position [62, 0]
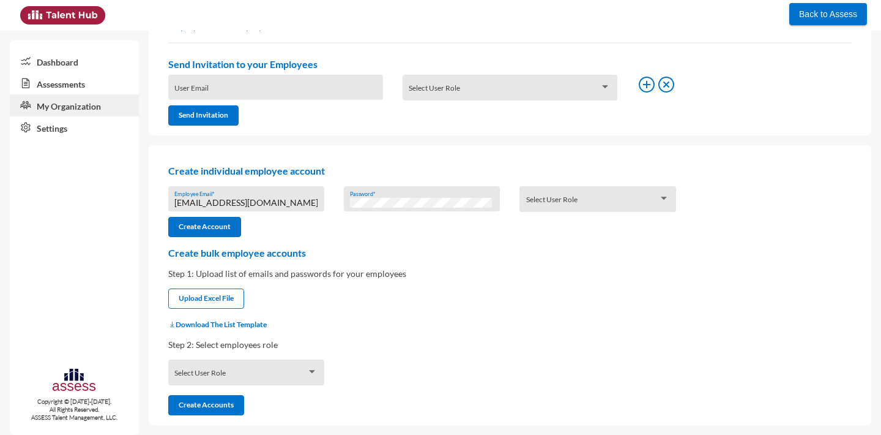
click at [240, 201] on input "[EMAIL_ADDRESS][DOMAIN_NAME]" at bounding box center [245, 203] width 143 height 10
paste input "RMES_6020"
type input "RMES_6020"
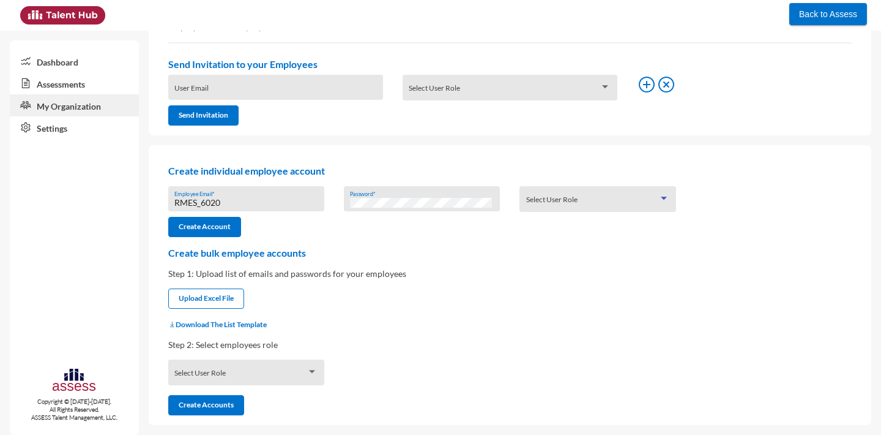
click at [609, 205] on span at bounding box center [592, 203] width 132 height 10
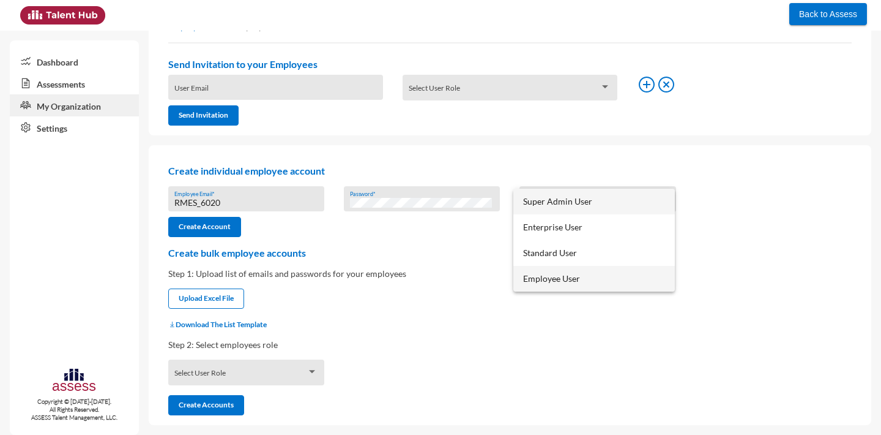
click at [585, 275] on span "Employee User" at bounding box center [594, 279] width 142 height 26
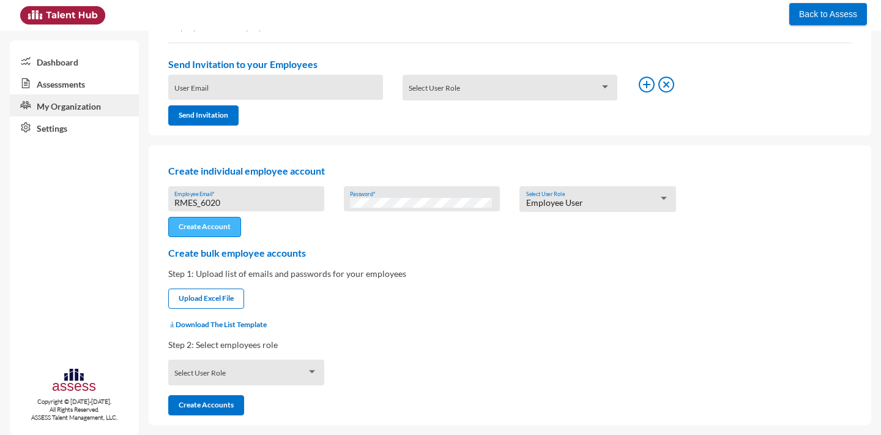
click at [211, 233] on button "Create Account" at bounding box center [204, 227] width 73 height 20
click at [223, 299] on input "file" at bounding box center [206, 299] width 75 height 13
type input "C:\fakepath\UserListTemplate.xlsx"
click at [246, 373] on span at bounding box center [240, 376] width 132 height 10
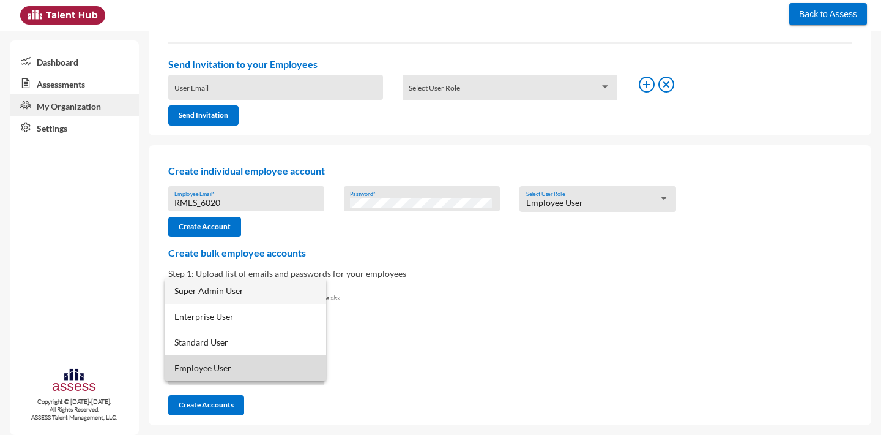
click at [241, 368] on span "Employee User" at bounding box center [245, 368] width 142 height 26
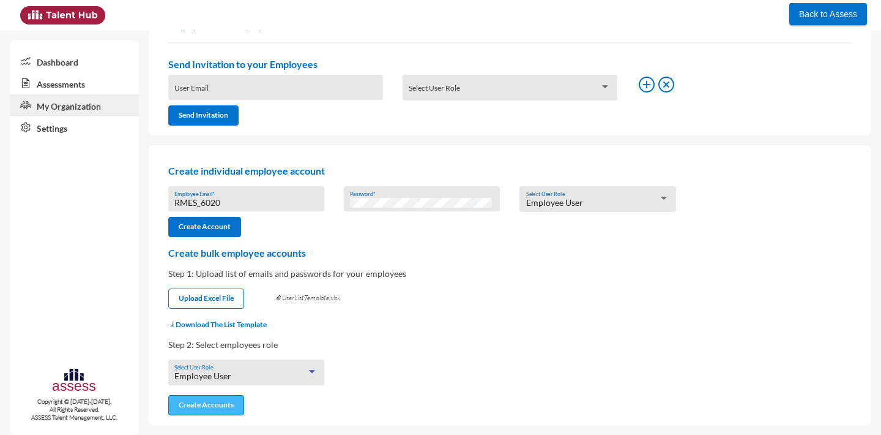
click at [223, 406] on button "Create Accounts" at bounding box center [206, 405] width 76 height 20
click at [54, 88] on link "Assessments" at bounding box center [74, 83] width 129 height 22
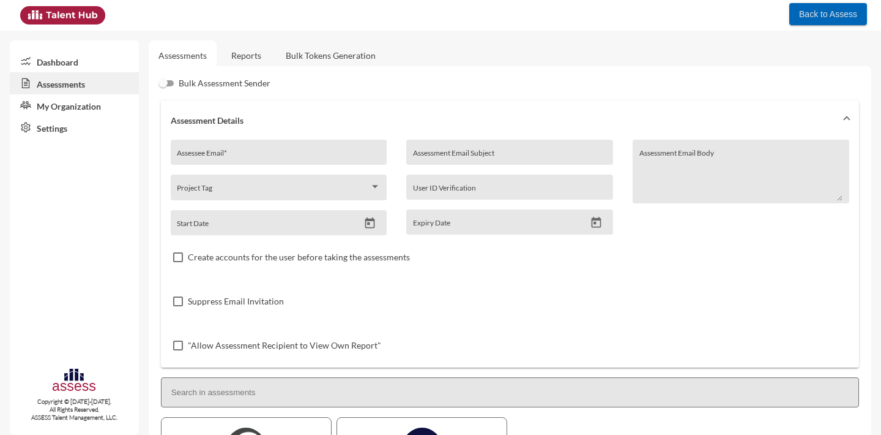
click at [841, 13] on span "Back to Assess" at bounding box center [828, 14] width 58 height 10
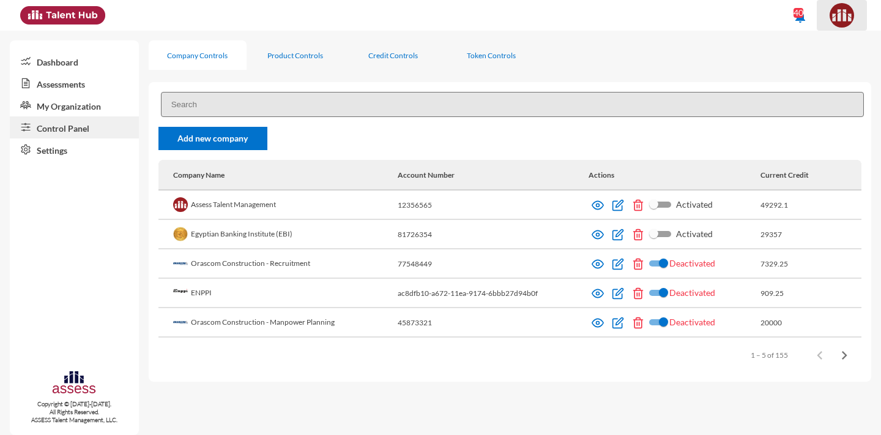
click at [851, 16] on img at bounding box center [842, 15] width 24 height 24
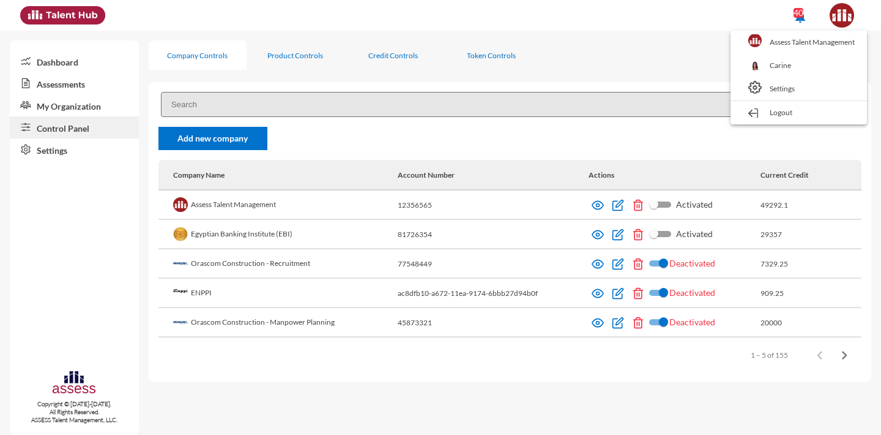
click at [222, 97] on div at bounding box center [440, 217] width 881 height 435
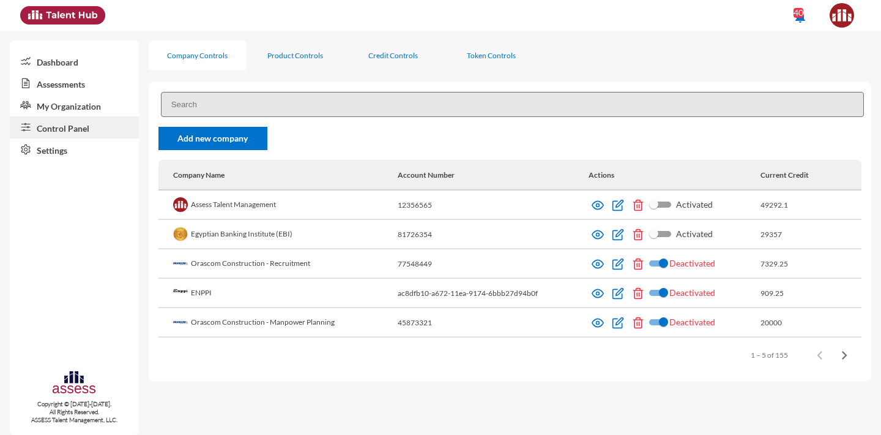
click at [206, 102] on input at bounding box center [512, 104] width 703 height 25
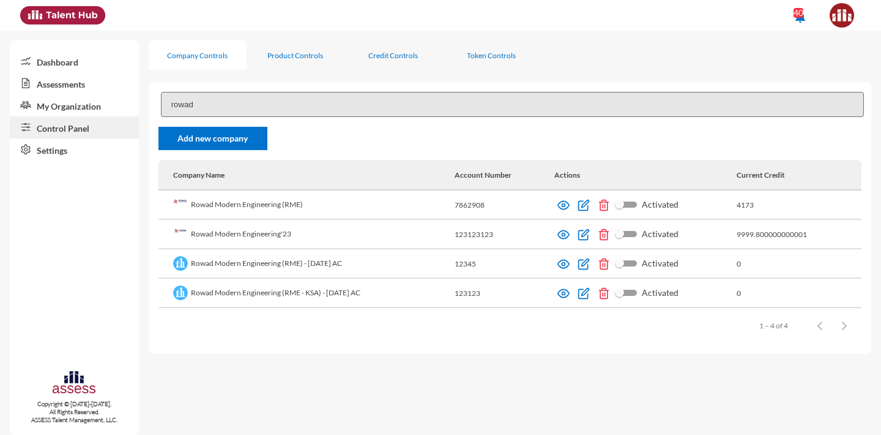
type input "rowad"
click at [299, 284] on td "Rowad Modern Engineering (RME - KSA) - [DATE] AC" at bounding box center [307, 292] width 296 height 29
click at [305, 288] on td "Rowad Modern Engineering (RME - KSA) - [DATE] AC" at bounding box center [307, 292] width 296 height 29
click at [570, 293] on img at bounding box center [564, 293] width 12 height 12
click at [326, 266] on td "Rowad Modern Engineering (RME) - [DATE] AC" at bounding box center [307, 263] width 296 height 29
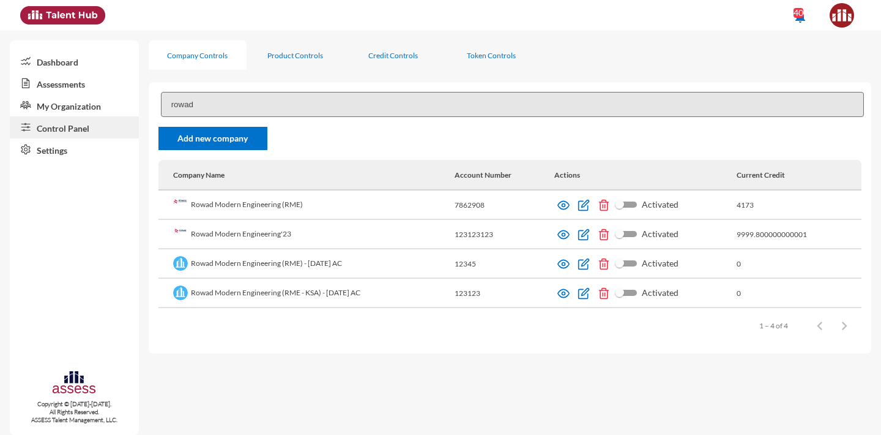
click at [326, 266] on td "Rowad Modern Engineering (RME) - [DATE] AC" at bounding box center [307, 263] width 296 height 29
click at [317, 293] on td "Rowad Modern Engineering (RME - KSA) - [DATE] AC" at bounding box center [307, 292] width 296 height 29
click at [313, 293] on td "Rowad Modern Engineering (RME - KSA) - [DATE] AC" at bounding box center [307, 292] width 296 height 29
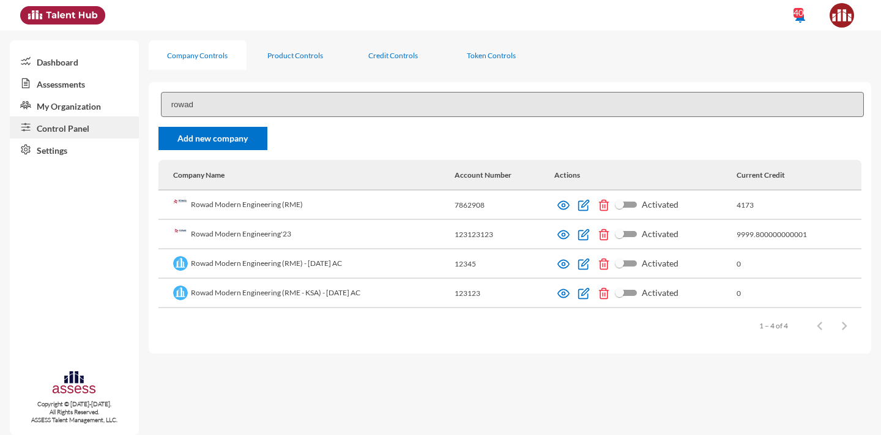
click at [313, 293] on td "Rowad Modern Engineering (RME - KSA) - [DATE] AC" at bounding box center [307, 292] width 296 height 29
click at [575, 263] on link at bounding box center [565, 263] width 20 height 9
click at [382, 294] on td "Rowad Modern Engineering (RME - KSA) - October 2025 AC" at bounding box center [307, 292] width 296 height 29
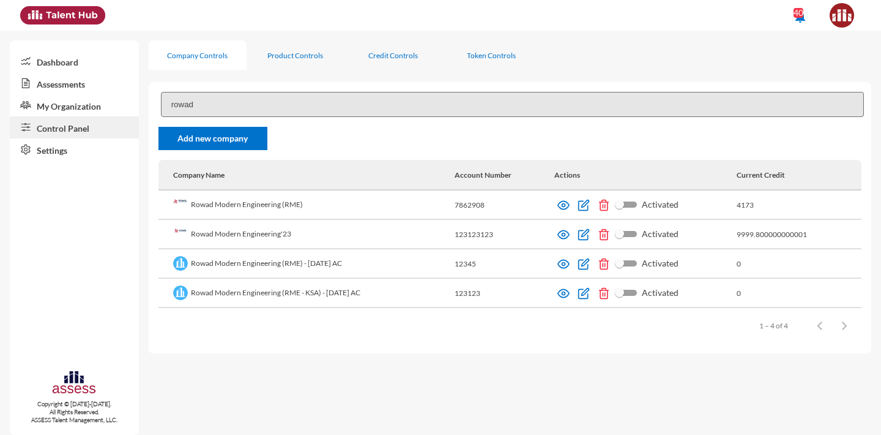
click at [481, 294] on td "123123" at bounding box center [505, 292] width 100 height 29
click at [570, 294] on img at bounding box center [564, 293] width 12 height 12
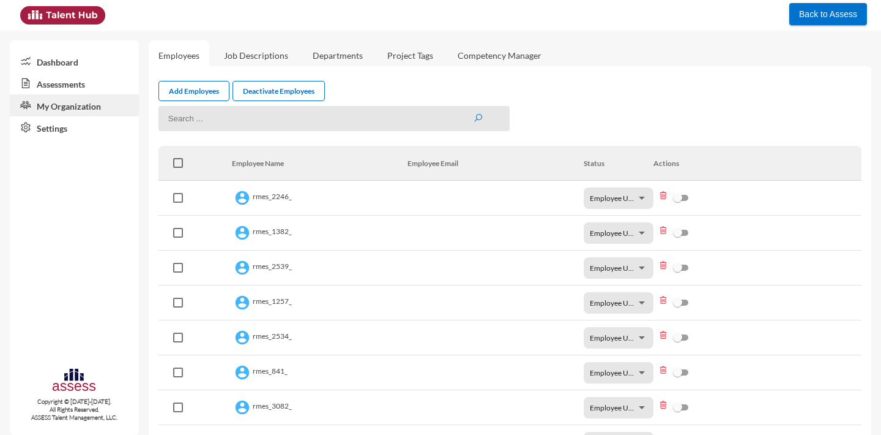
click at [227, 124] on input at bounding box center [335, 118] width 352 height 25
click at [473, 113] on button "submit" at bounding box center [478, 118] width 10 height 10
type input "rmes_858"
click at [473, 113] on button "submit" at bounding box center [478, 118] width 10 height 10
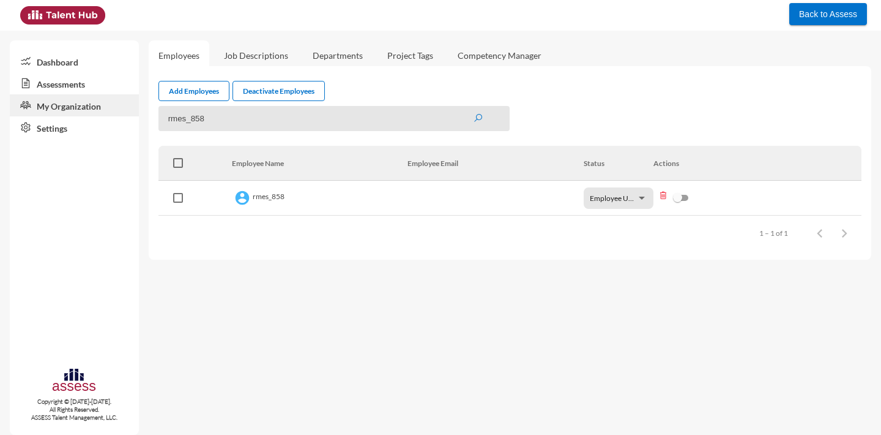
click at [197, 116] on input "rmes_858" at bounding box center [335, 118] width 352 height 25
click at [254, 56] on link "Job Descriptions" at bounding box center [256, 55] width 84 height 30
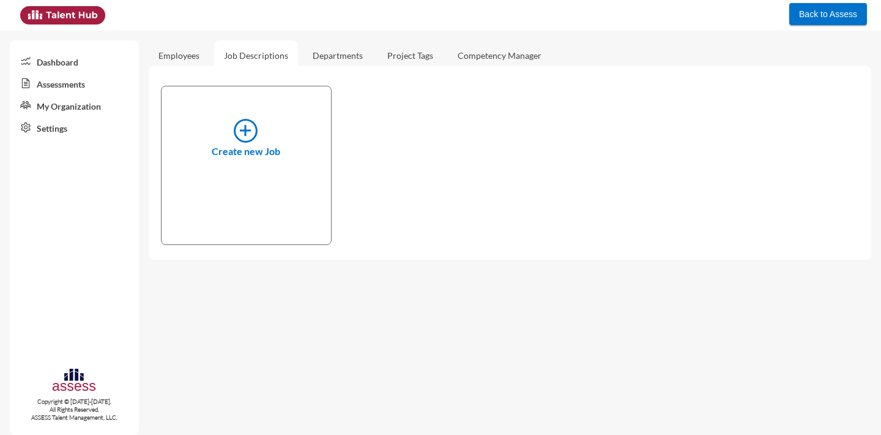
click at [176, 58] on link "Employees" at bounding box center [179, 55] width 61 height 30
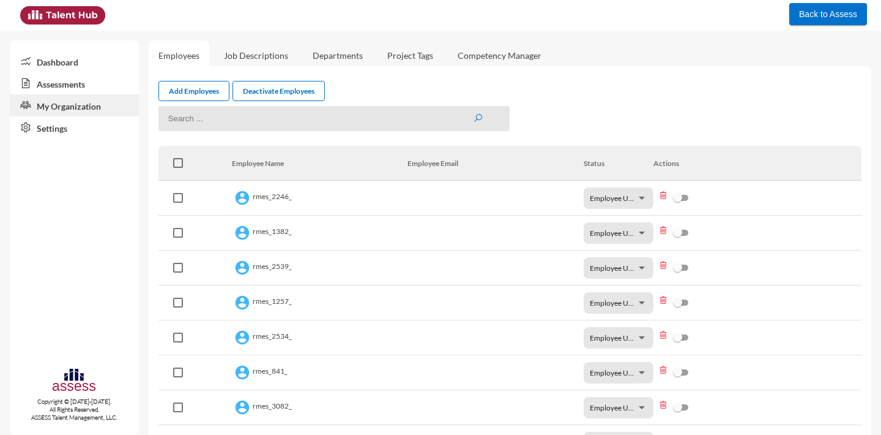
click at [48, 86] on link "Assessments" at bounding box center [74, 83] width 129 height 22
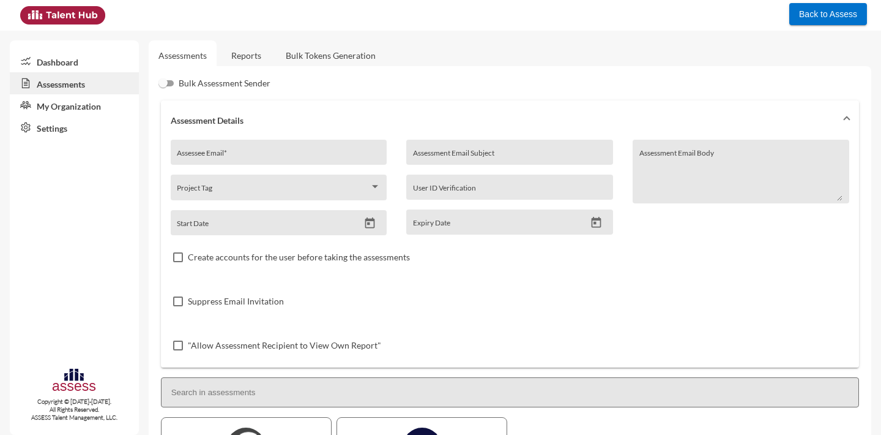
click at [245, 54] on link "Reports" at bounding box center [247, 55] width 50 height 30
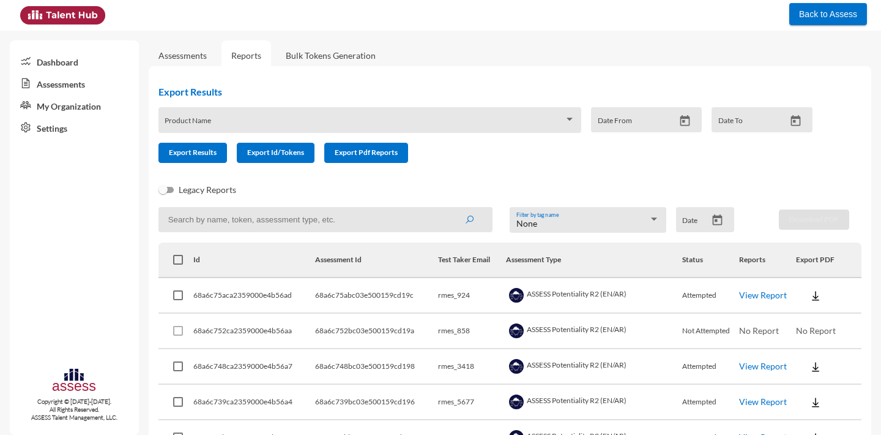
click at [223, 221] on input at bounding box center [326, 219] width 334 height 25
paste input "rmes_858"
click at [450, 208] on button "submit" at bounding box center [469, 219] width 39 height 22
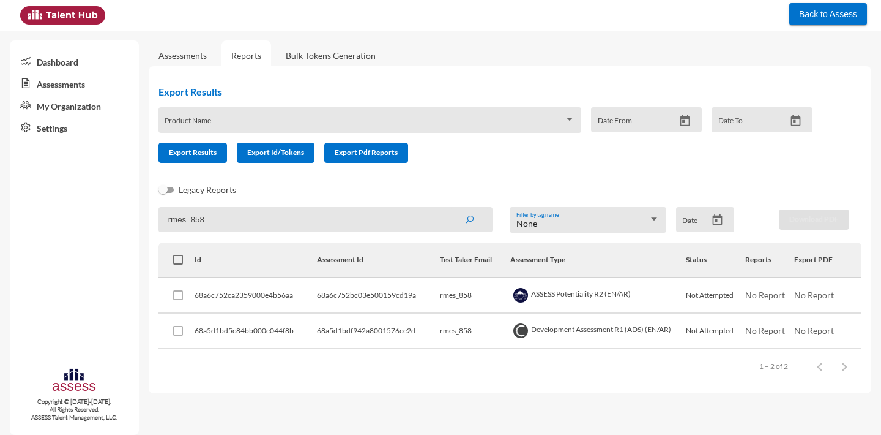
click at [209, 220] on input "rmes_858" at bounding box center [326, 219] width 334 height 25
type input "rmes_6020"
click at [450, 208] on button "submit" at bounding box center [469, 219] width 39 height 22
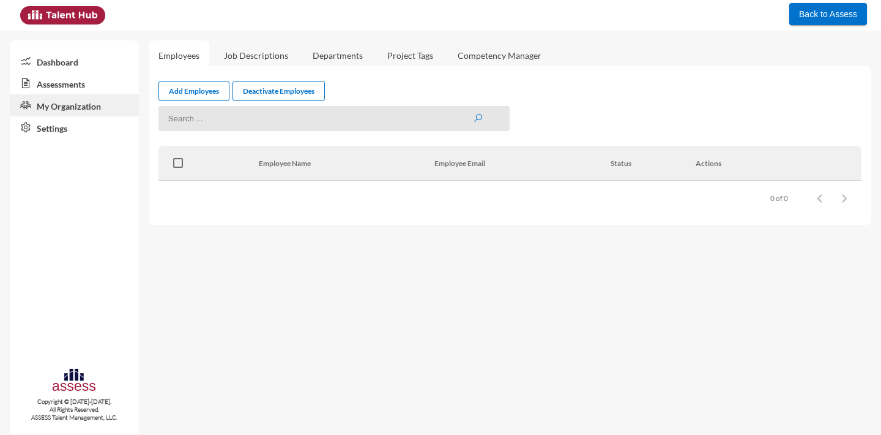
click at [121, 84] on link "Assessments" at bounding box center [74, 83] width 129 height 22
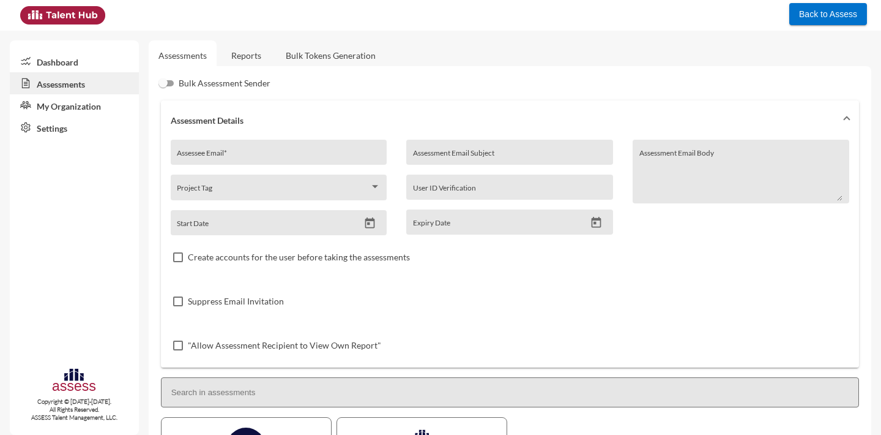
click at [103, 106] on link "My Organization" at bounding box center [74, 105] width 129 height 22
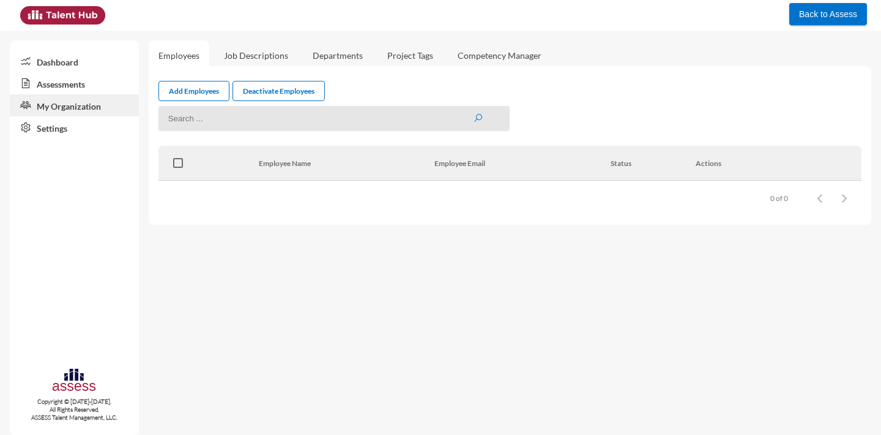
click at [252, 128] on input at bounding box center [335, 118] width 352 height 25
paste input "rmes_858"
type input "rmes_858"
click at [473, 113] on button "submit" at bounding box center [478, 118] width 10 height 10
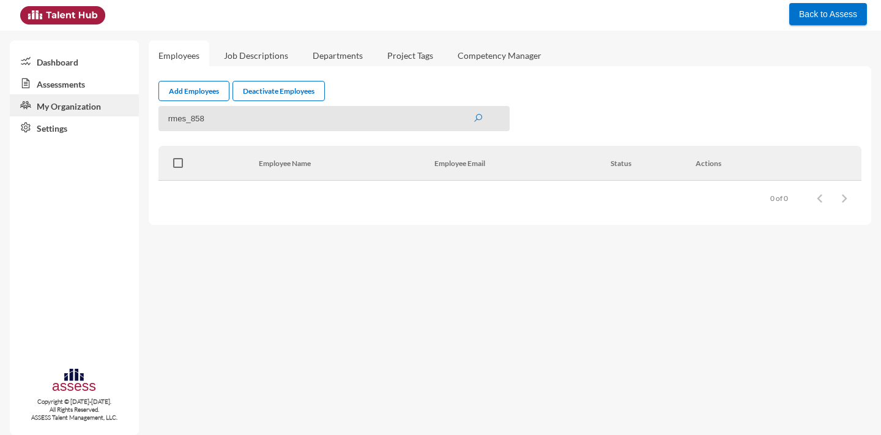
click at [473, 113] on button "submit" at bounding box center [478, 118] width 10 height 10
click at [100, 89] on link "Assessments" at bounding box center [74, 83] width 129 height 22
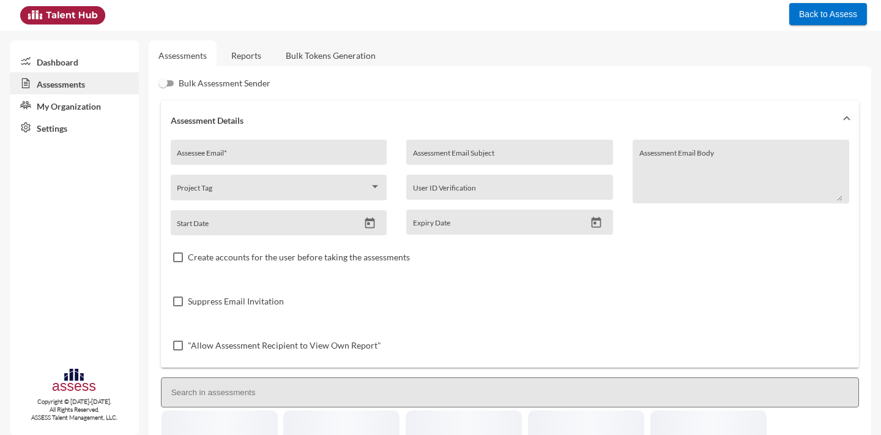
click at [253, 59] on link "Reports" at bounding box center [247, 55] width 50 height 30
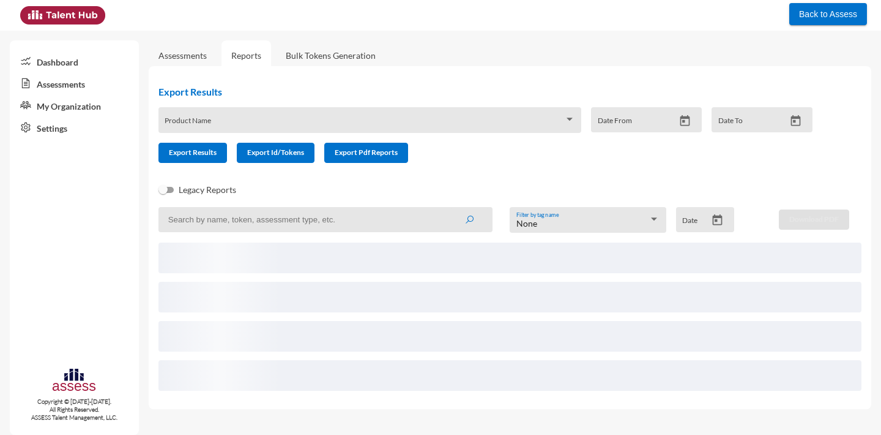
click at [212, 220] on input at bounding box center [326, 219] width 334 height 25
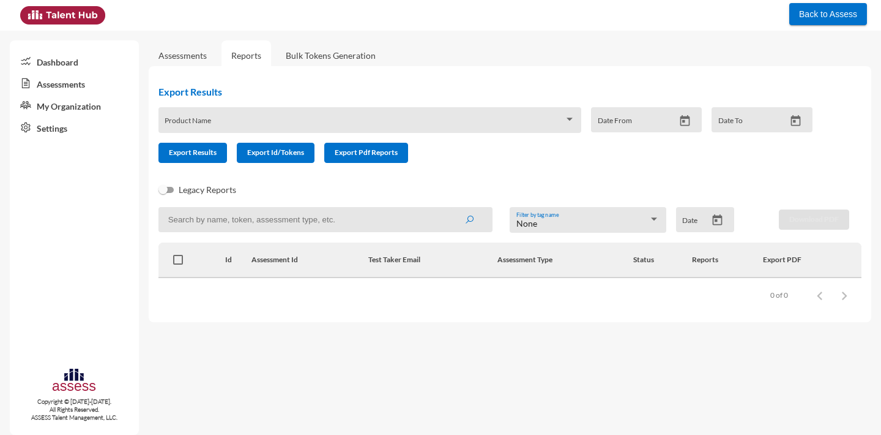
paste input "rmes_858"
type input "rmes_858"
click at [450, 208] on button "submit" at bounding box center [469, 219] width 39 height 22
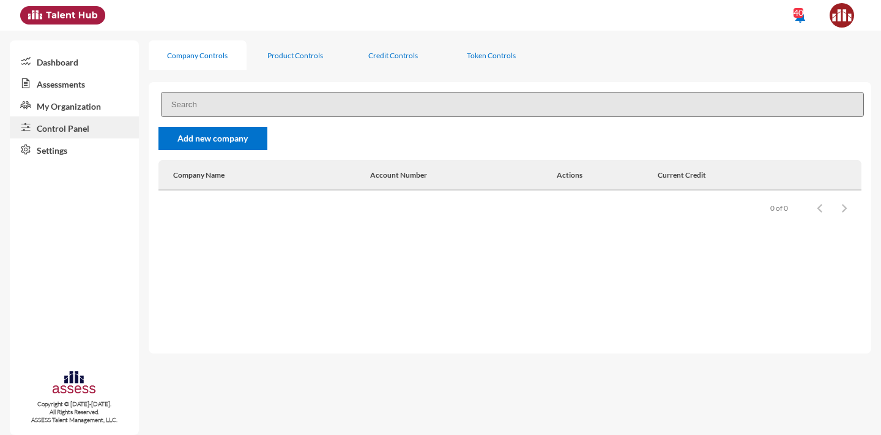
click at [321, 110] on input at bounding box center [512, 104] width 703 height 25
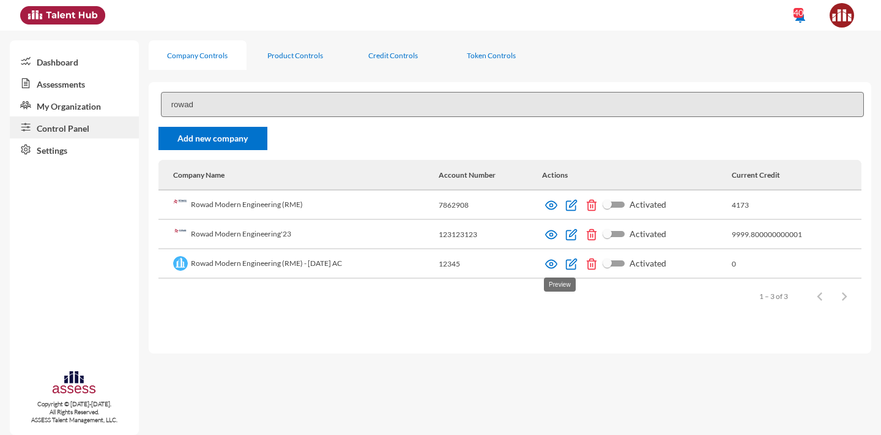
type input "rowad"
click at [558, 263] on img at bounding box center [551, 264] width 12 height 12
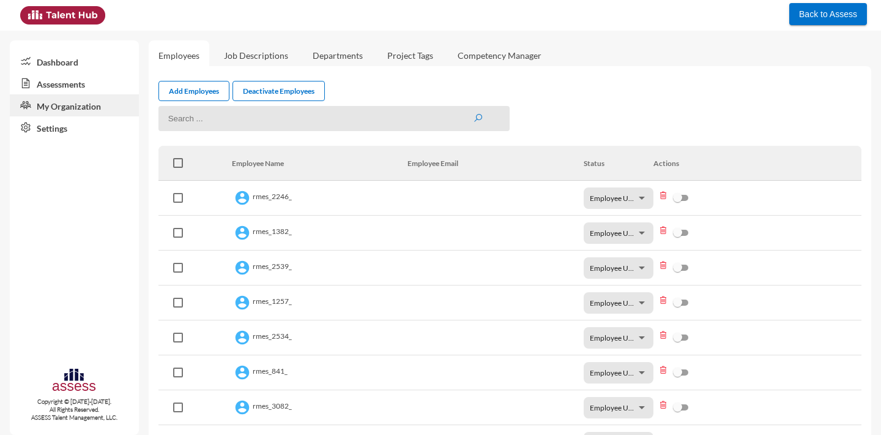
click at [115, 84] on link "Assessments" at bounding box center [74, 83] width 129 height 22
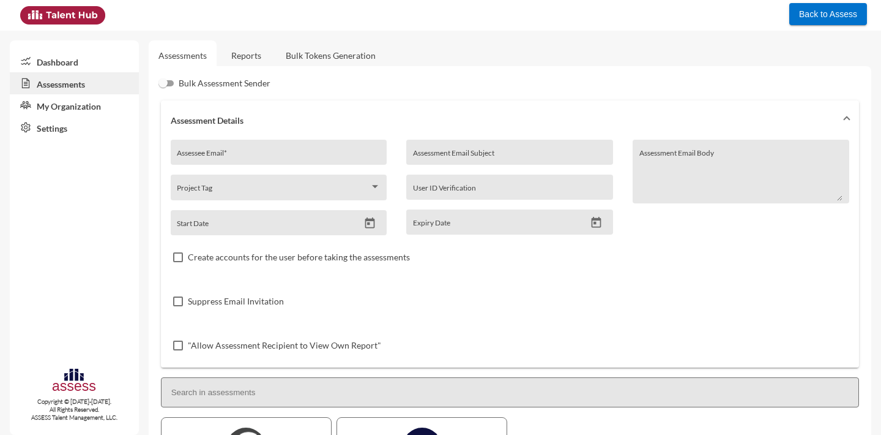
click at [95, 105] on link "My Organization" at bounding box center [74, 105] width 129 height 22
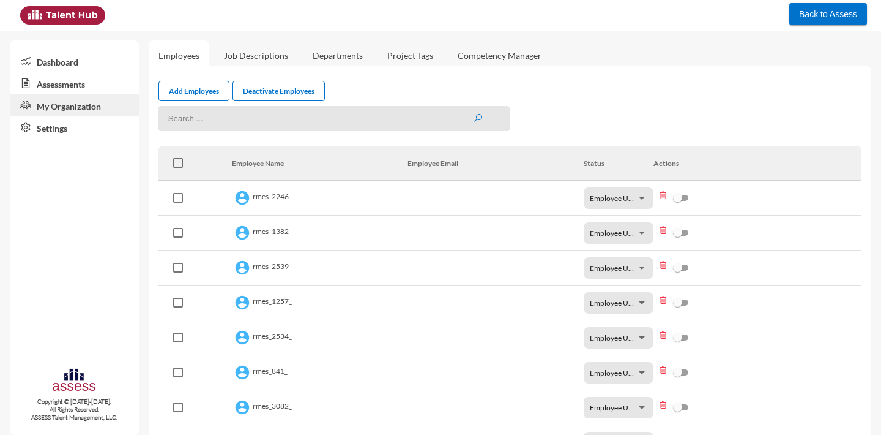
click at [214, 119] on input at bounding box center [335, 118] width 352 height 25
type input "858"
click at [473, 113] on button "submit" at bounding box center [478, 118] width 10 height 10
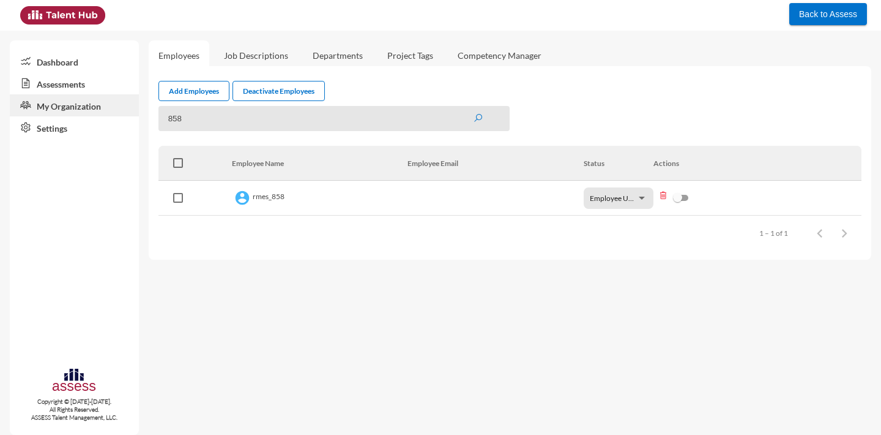
click at [245, 187] on td "rmes_858" at bounding box center [320, 198] width 176 height 35
click at [257, 198] on td "rmes_858" at bounding box center [320, 198] width 176 height 35
click at [56, 85] on link "Assessments" at bounding box center [74, 83] width 129 height 22
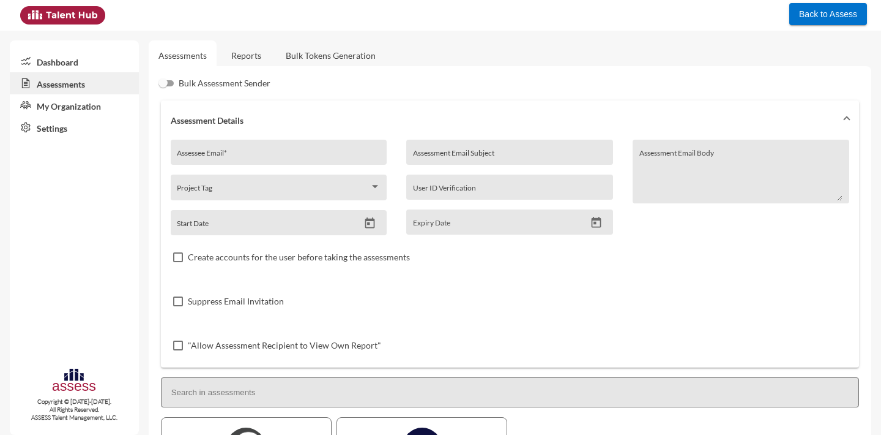
click at [248, 53] on link "Reports" at bounding box center [247, 55] width 50 height 30
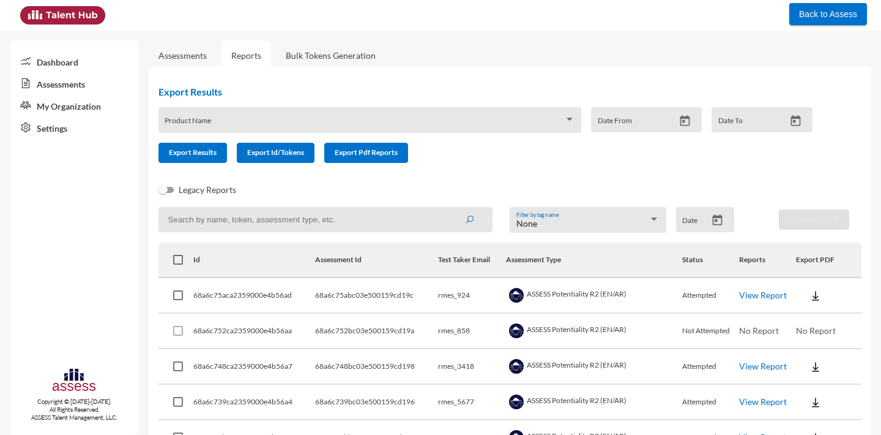
click at [233, 125] on span at bounding box center [365, 124] width 400 height 10
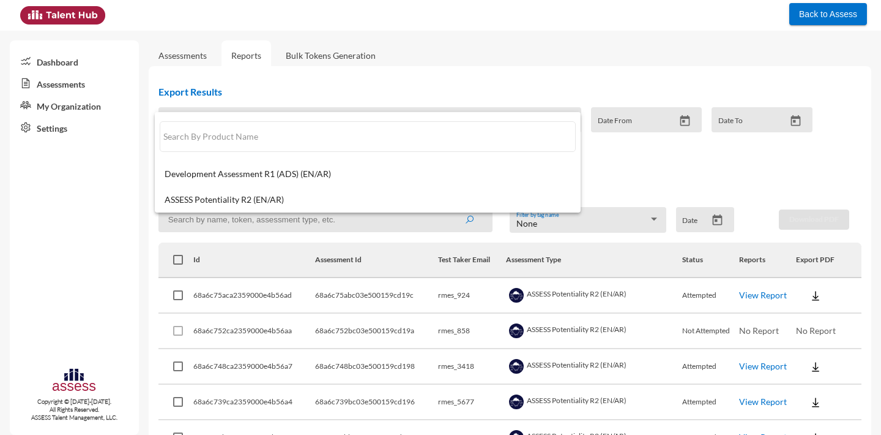
click at [357, 96] on div at bounding box center [440, 217] width 881 height 435
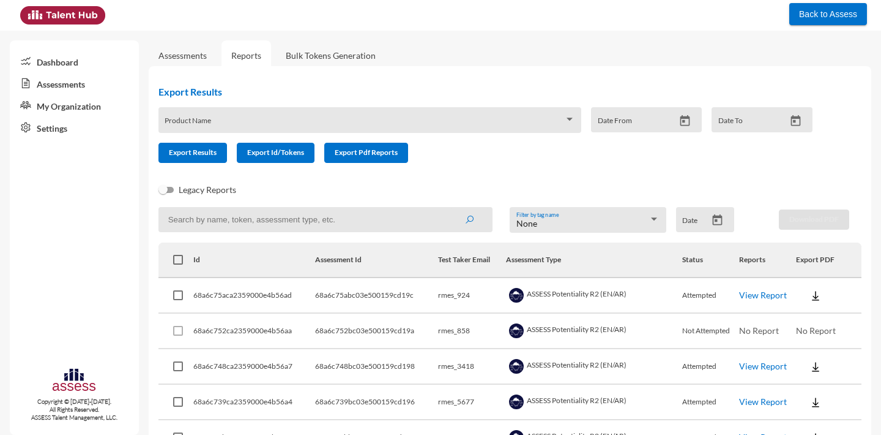
click at [253, 226] on input at bounding box center [326, 219] width 334 height 25
click at [450, 208] on button "submit" at bounding box center [469, 219] width 39 height 22
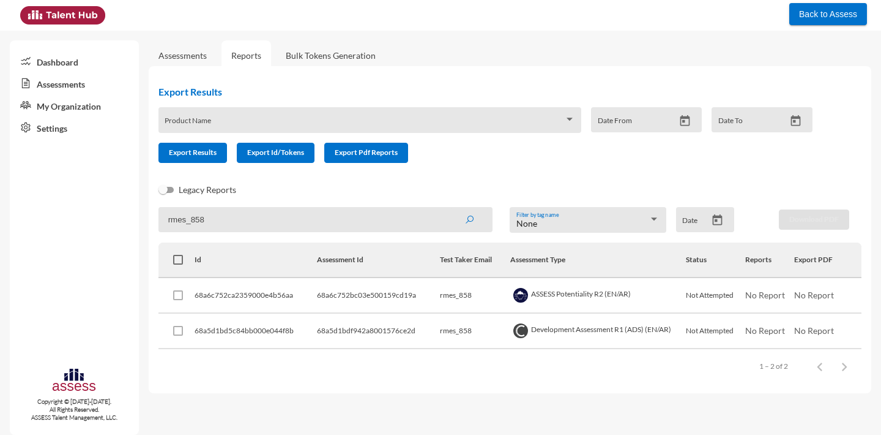
click at [218, 216] on input "rmes_858" at bounding box center [326, 219] width 334 height 25
type input "rmes_6020"
click at [450, 208] on button "submit" at bounding box center [469, 219] width 39 height 22
click at [815, 14] on span "Back to Assess" at bounding box center [828, 14] width 58 height 10
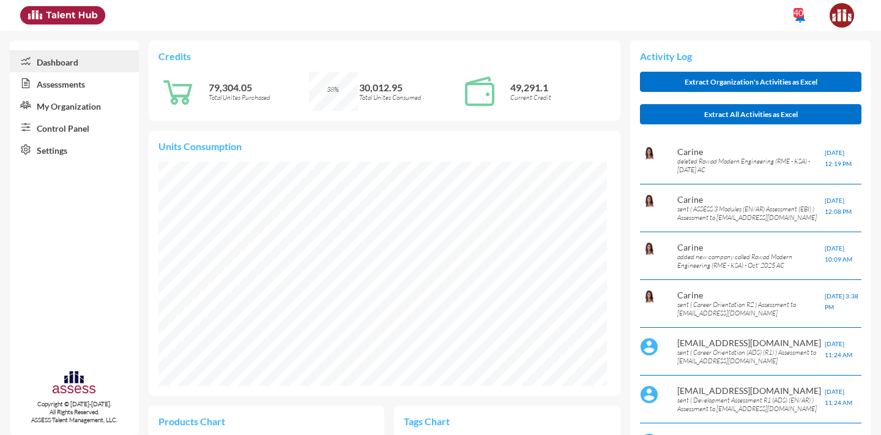
click at [60, 134] on link "Control Panel" at bounding box center [74, 127] width 129 height 22
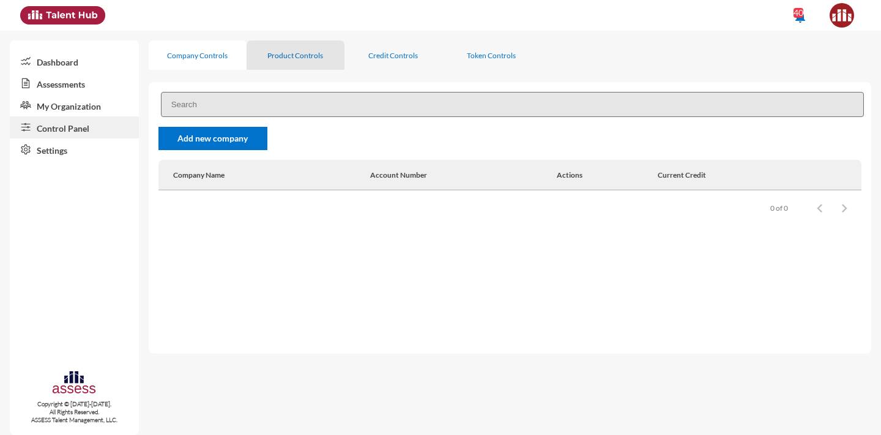
click at [274, 53] on div "Product Controls" at bounding box center [295, 55] width 56 height 9
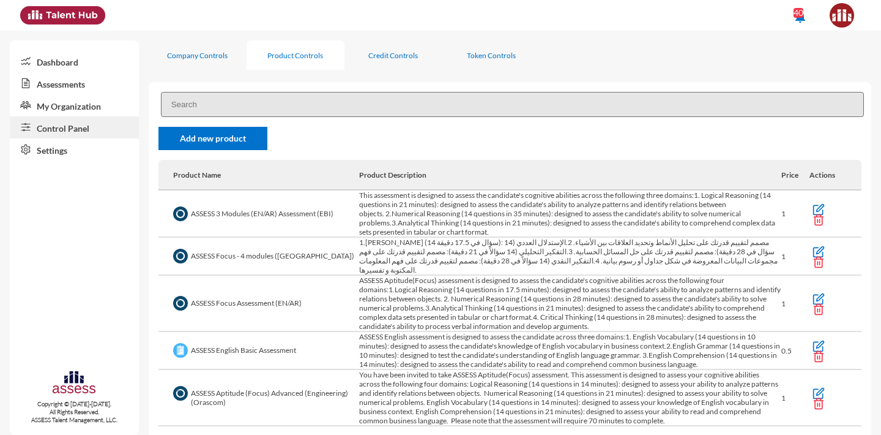
click at [71, 84] on link "Assessments" at bounding box center [74, 83] width 129 height 22
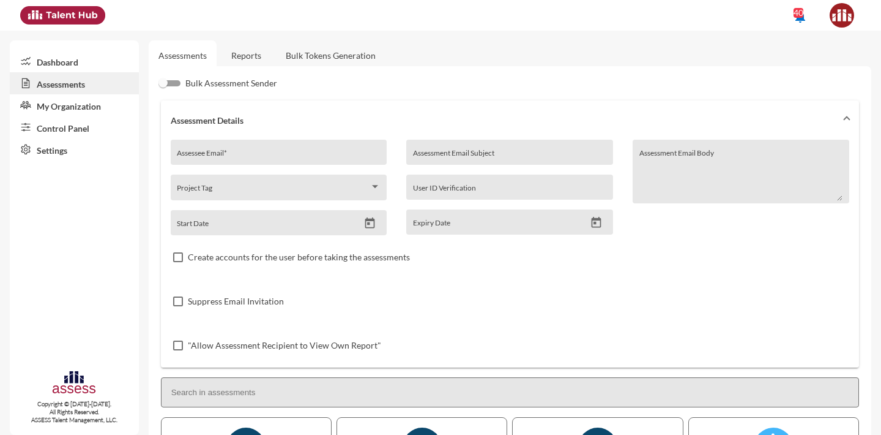
click at [237, 53] on link "Reports" at bounding box center [247, 55] width 50 height 30
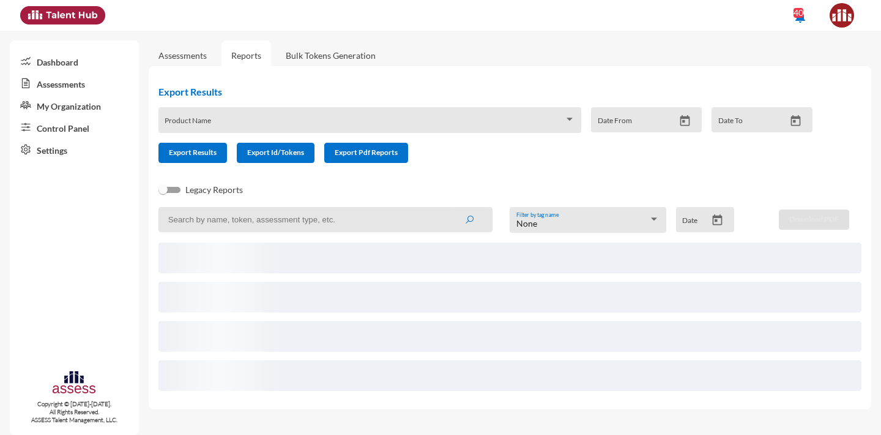
click at [257, 228] on input at bounding box center [326, 219] width 334 height 25
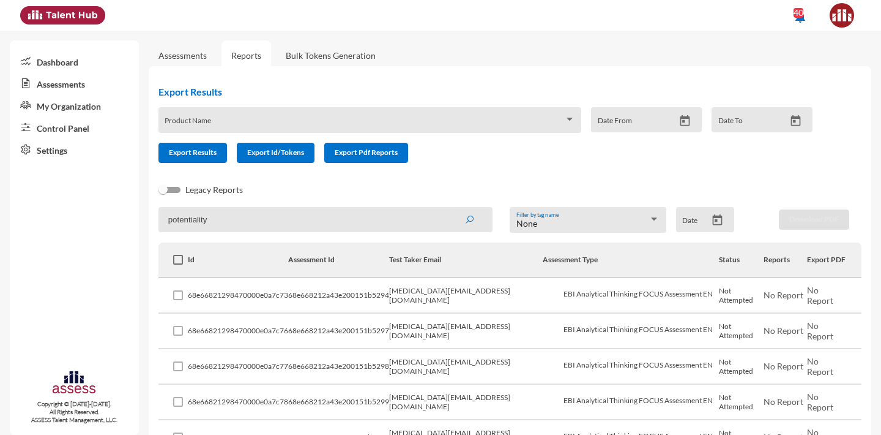
click at [450, 208] on button "submit" at bounding box center [469, 219] width 39 height 22
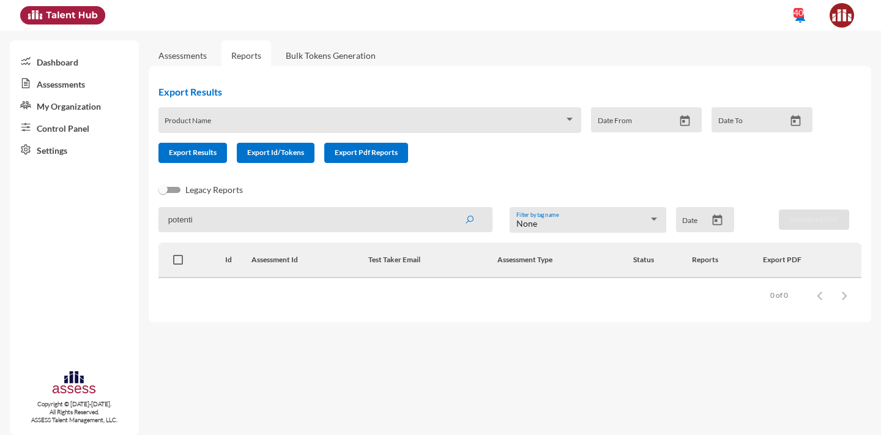
type input "potenti"
click at [450, 208] on button "submit" at bounding box center [469, 219] width 39 height 22
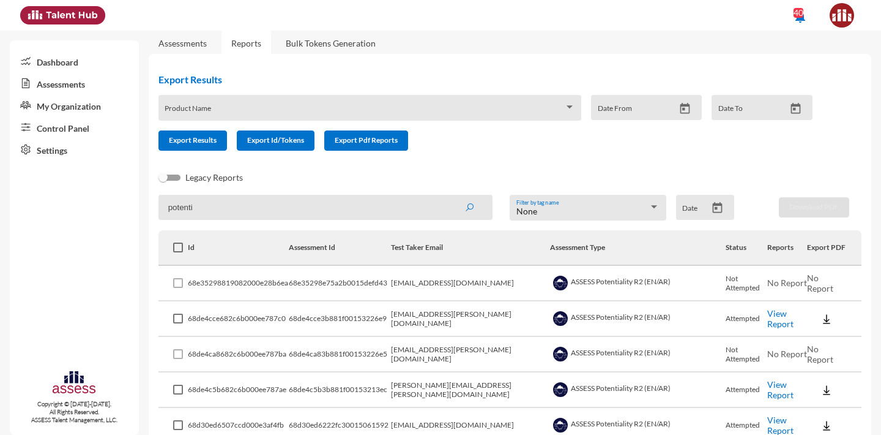
scroll to position [13, 0]
click at [785, 321] on link "View Report" at bounding box center [781, 317] width 26 height 21
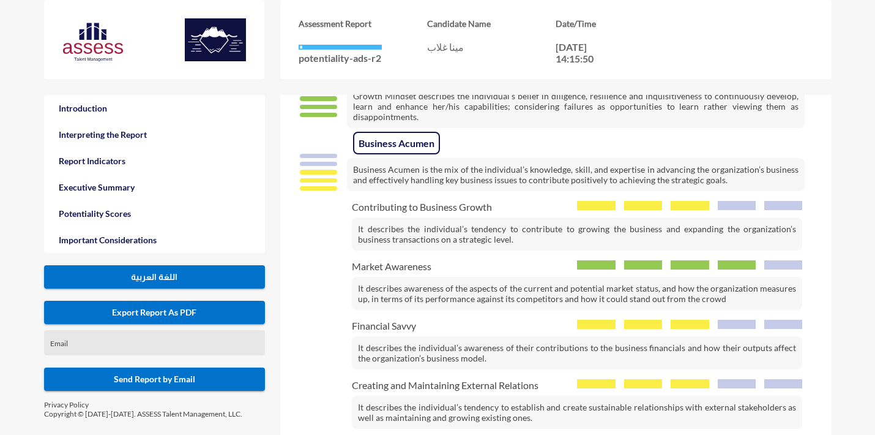
scroll to position [1986, 0]
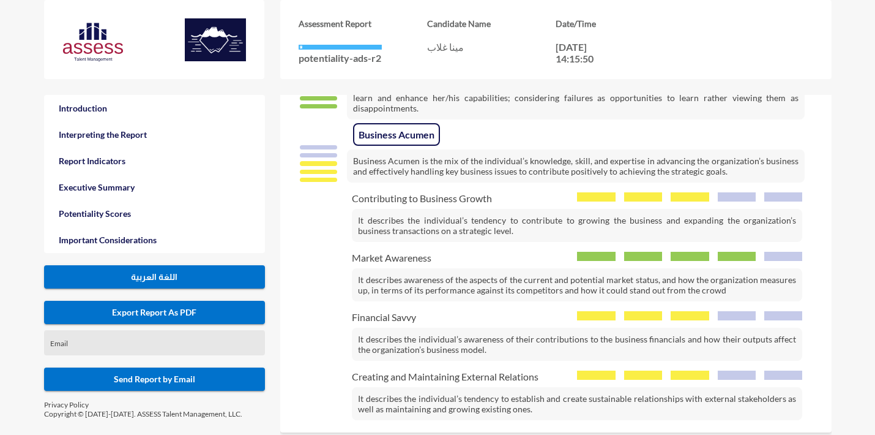
click at [405, 209] on p "It describes the individual’s tendency to contribute to growing the business an…" at bounding box center [577, 225] width 450 height 33
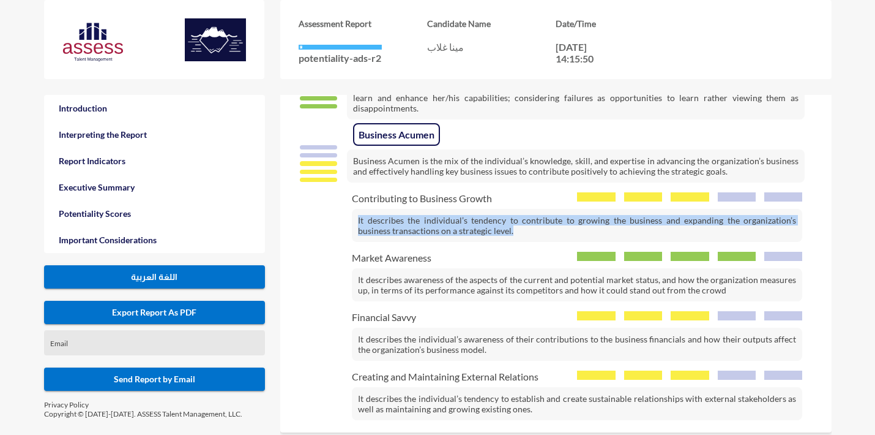
click at [405, 209] on p "It describes the individual’s tendency to contribute to growing the business an…" at bounding box center [577, 225] width 450 height 33
click at [394, 209] on p "It describes the individual’s tendency to contribute to growing the business an…" at bounding box center [577, 225] width 450 height 33
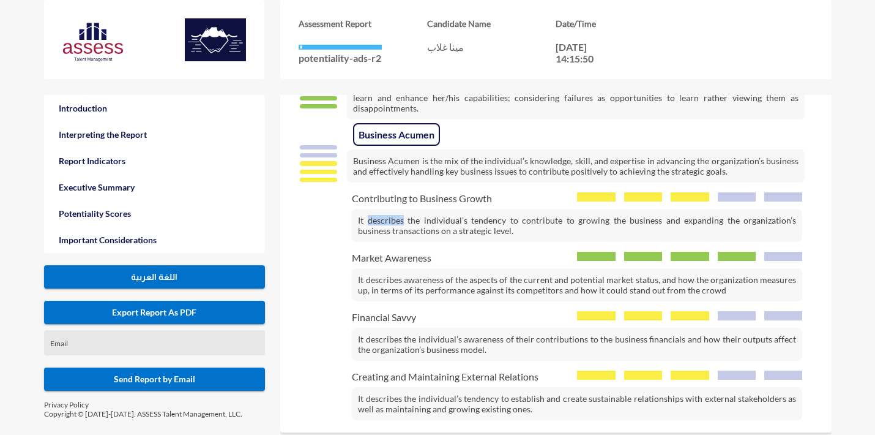
click at [394, 209] on p "It describes the individual’s tendency to contribute to growing the business an…" at bounding box center [577, 225] width 450 height 33
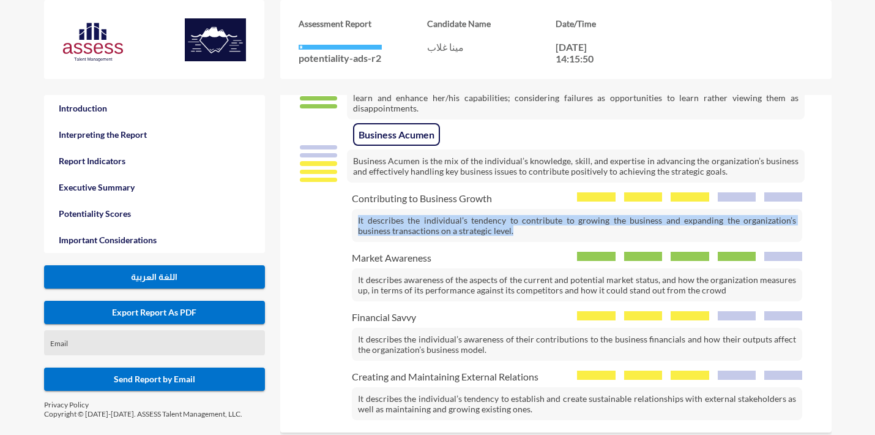
click at [394, 209] on p "It describes the individual’s tendency to contribute to growing the business an…" at bounding box center [577, 225] width 450 height 33
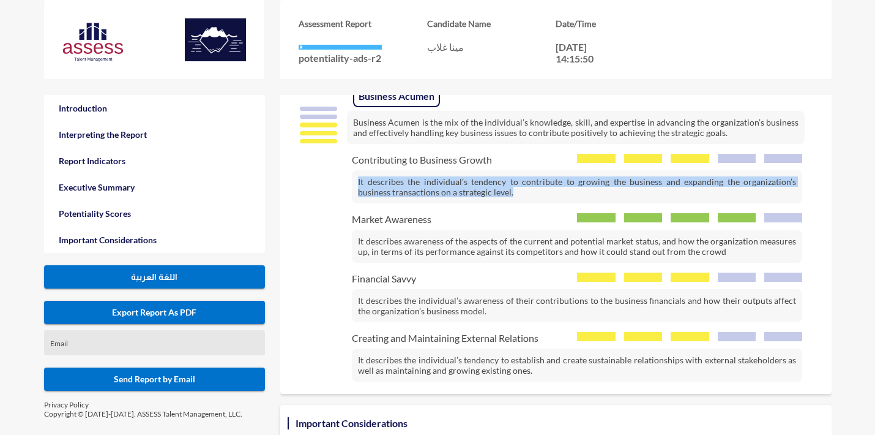
scroll to position [1998, 0]
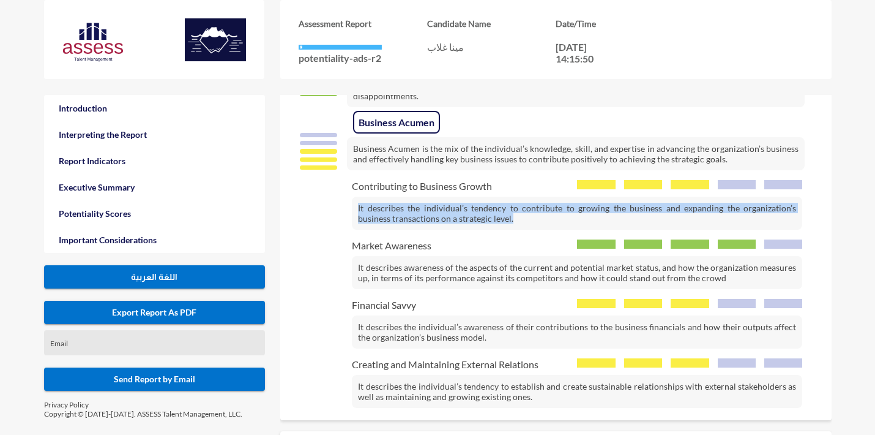
click at [404, 199] on p "It describes the individual’s tendency to contribute to growing the business an…" at bounding box center [577, 212] width 450 height 33
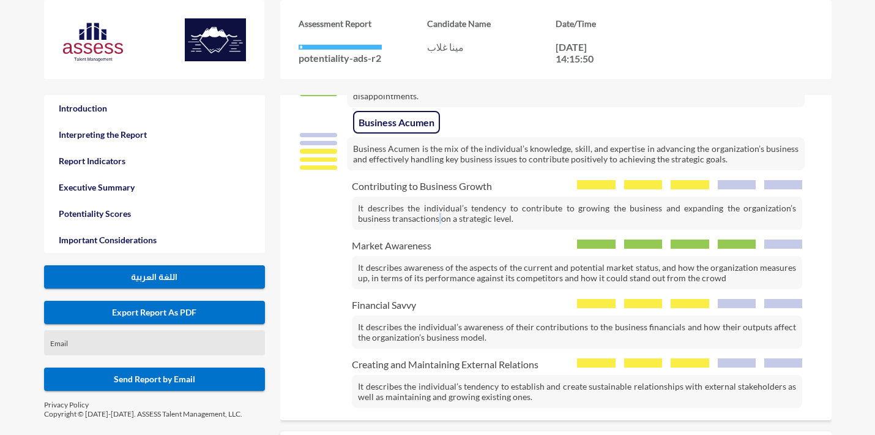
click at [404, 199] on p "It describes the individual’s tendency to contribute to growing the business an…" at bounding box center [577, 212] width 450 height 33
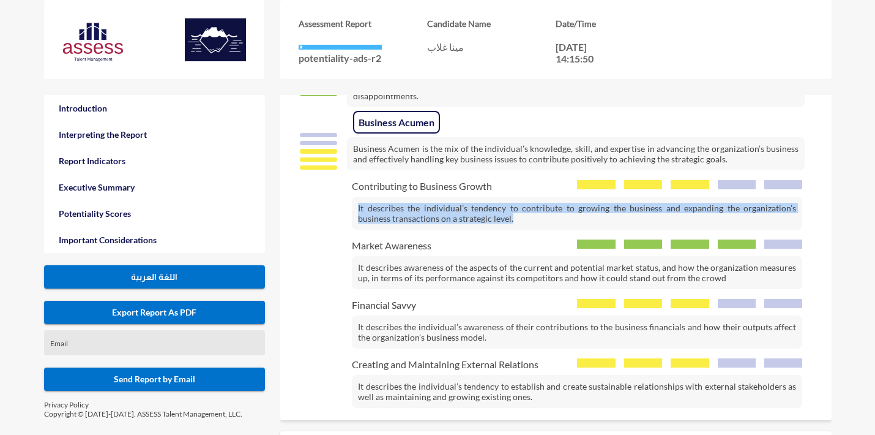
click at [404, 199] on p "It describes the individual’s tendency to contribute to growing the business an…" at bounding box center [577, 212] width 450 height 33
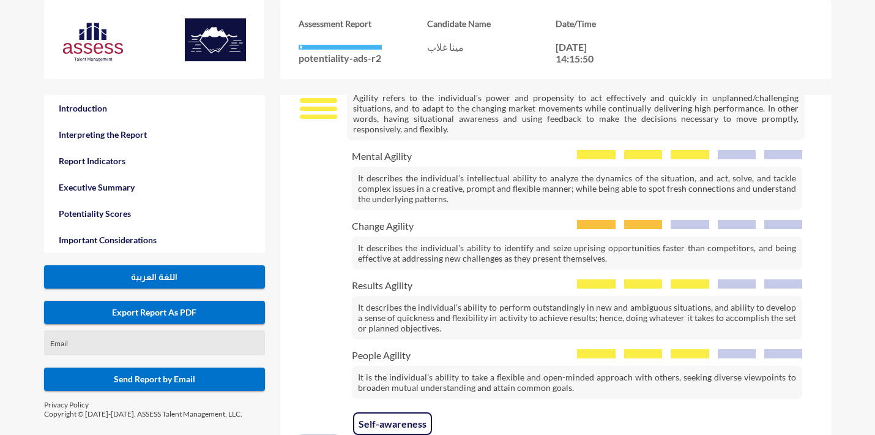
scroll to position [1556, 0]
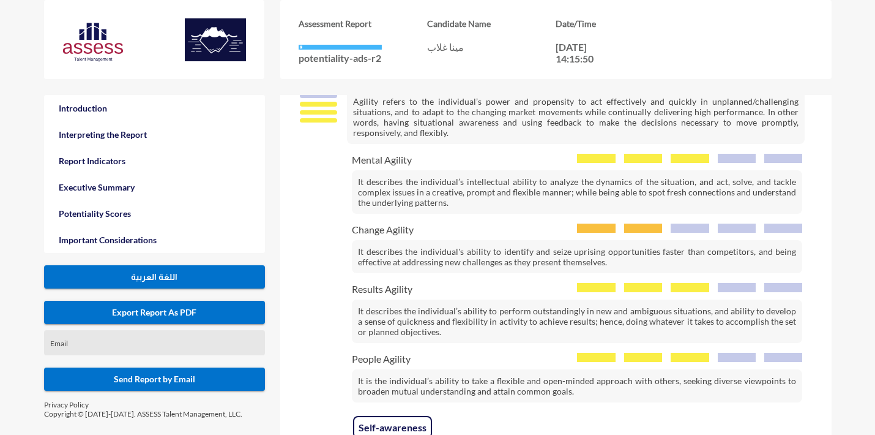
click at [400, 240] on p "It describes the individual's ability to identify and seize uprising opportunit…" at bounding box center [577, 256] width 450 height 33
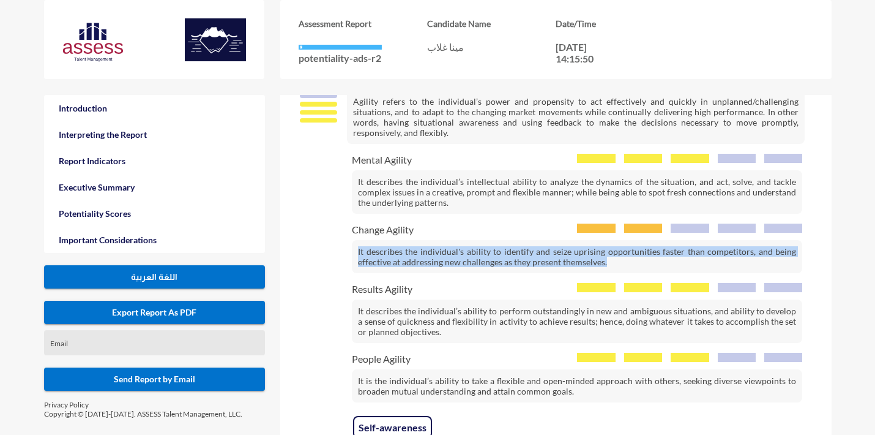
click at [400, 240] on p "It describes the individual's ability to identify and seize uprising opportunit…" at bounding box center [577, 256] width 450 height 33
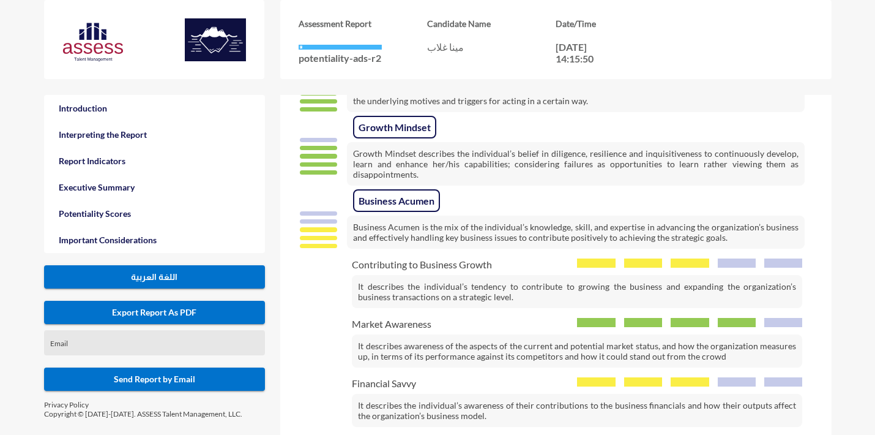
scroll to position [1930, 0]
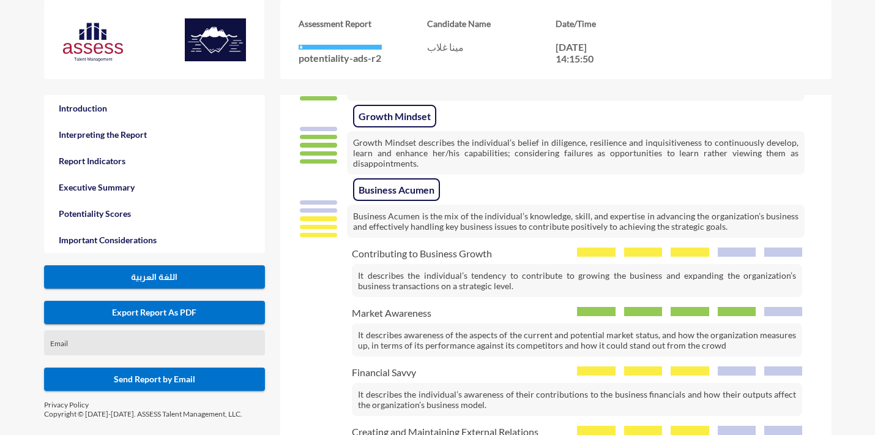
click at [444, 264] on p "It describes the individual’s tendency to contribute to growing the business an…" at bounding box center [577, 280] width 450 height 33
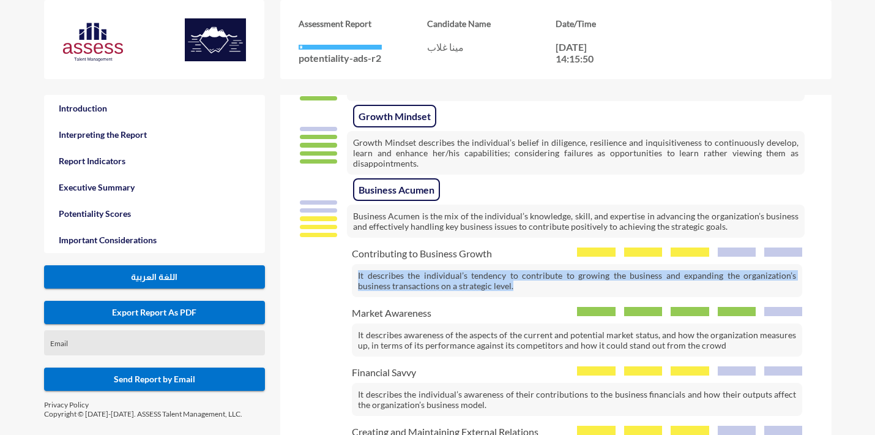
click at [444, 264] on p "It describes the individual’s tendency to contribute to growing the business an…" at bounding box center [577, 280] width 450 height 33
copy p "It describes the individual’s tendency to contribute to growing the business an…"
